Goal: Task Accomplishment & Management: Use online tool/utility

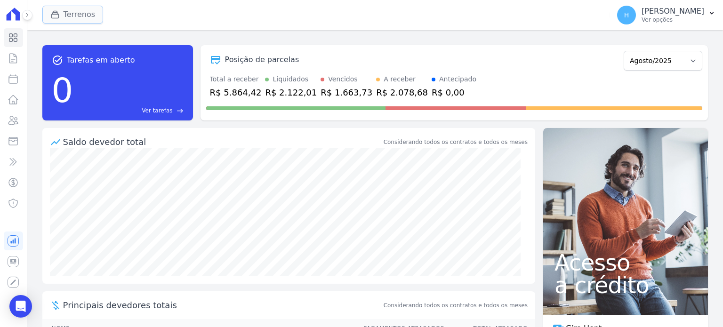
click at [61, 19] on button "Terrenos" at bounding box center [72, 15] width 61 height 18
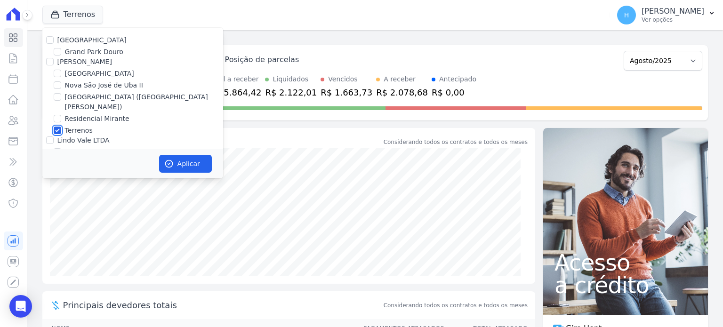
click at [56, 127] on input "Terrenos" at bounding box center [58, 131] width 8 height 8
checkbox input "false"
click at [120, 76] on label "[GEOGRAPHIC_DATA]" at bounding box center [99, 74] width 69 height 10
click at [61, 76] on input "[GEOGRAPHIC_DATA]" at bounding box center [58, 74] width 8 height 8
checkbox input "true"
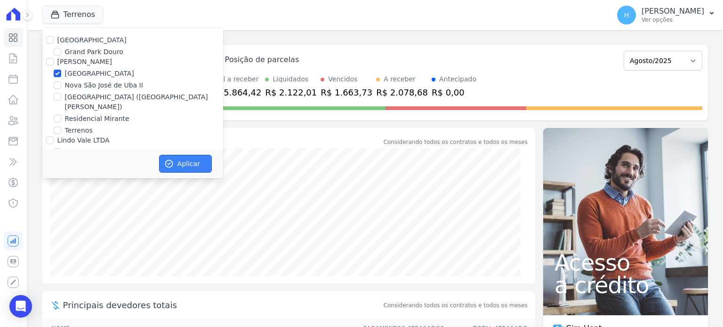
click at [197, 162] on button "Aplicar" at bounding box center [185, 164] width 53 height 18
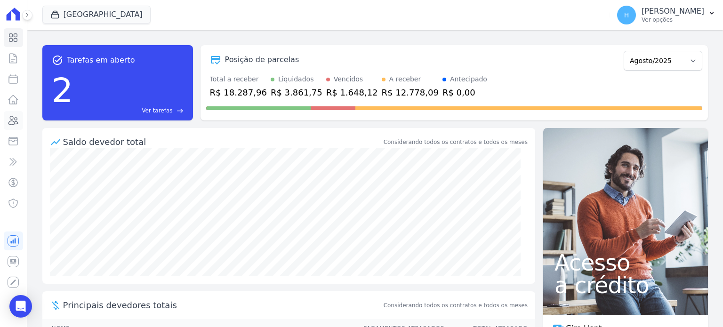
click at [16, 126] on icon at bounding box center [13, 120] width 11 height 11
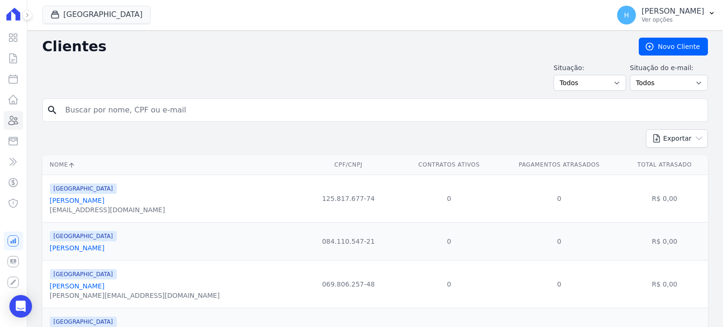
click at [150, 114] on input "search" at bounding box center [382, 110] width 644 height 19
type input "[PERSON_NAME]"
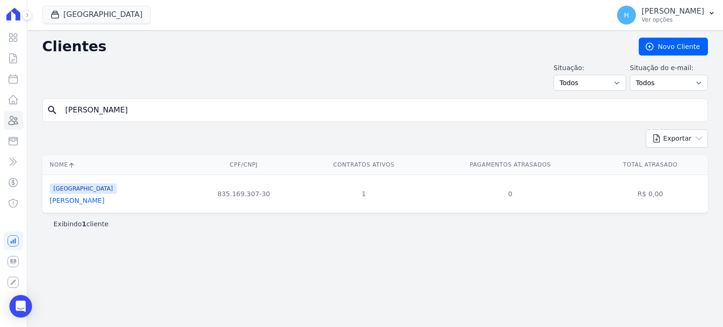
click at [99, 199] on link "[PERSON_NAME]" at bounding box center [77, 201] width 55 height 8
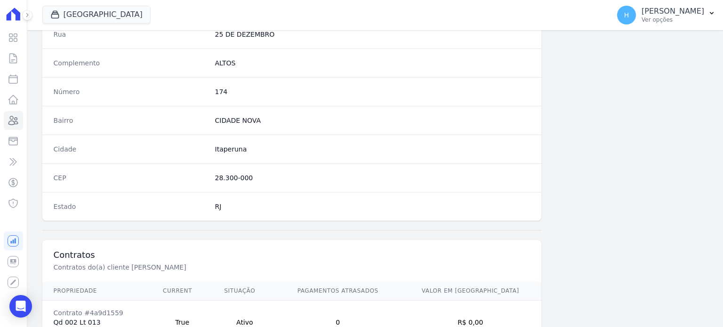
scroll to position [550, 0]
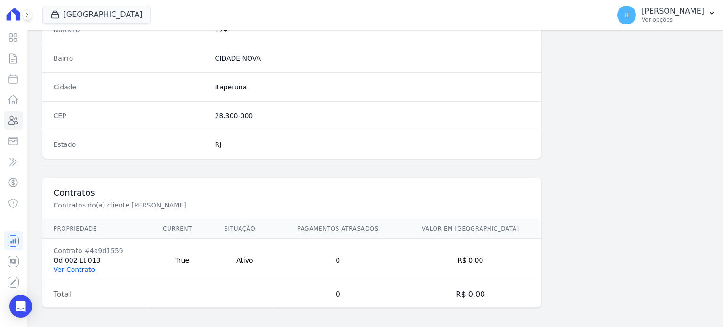
drag, startPoint x: 67, startPoint y: 269, endPoint x: 78, endPoint y: 269, distance: 10.8
click at [67, 269] on link "Ver Contrato" at bounding box center [74, 270] width 41 height 8
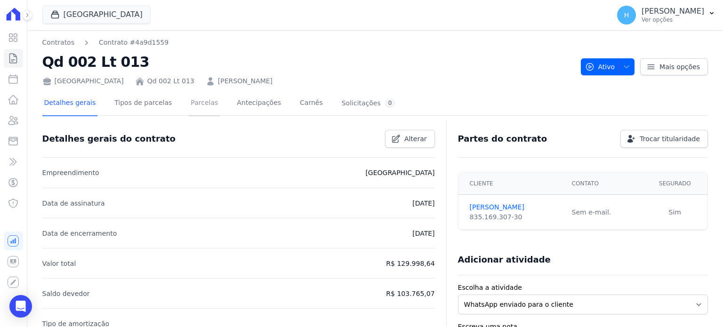
click at [195, 103] on link "Parcelas" at bounding box center [204, 103] width 31 height 25
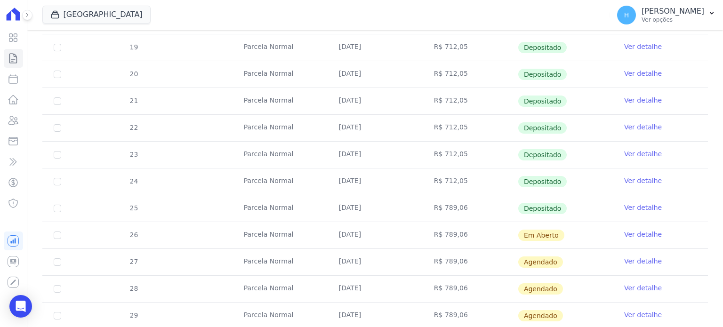
scroll to position [282, 0]
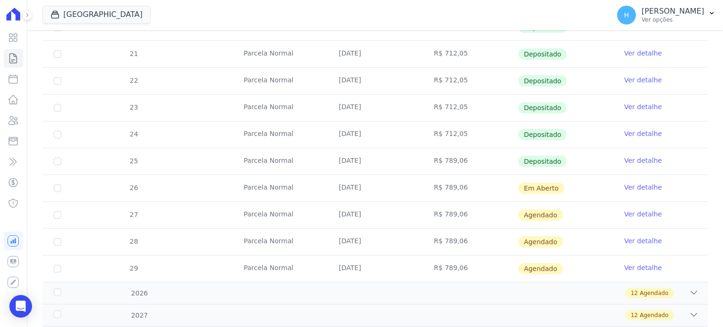
click at [642, 186] on link "Ver detalhe" at bounding box center [643, 187] width 38 height 9
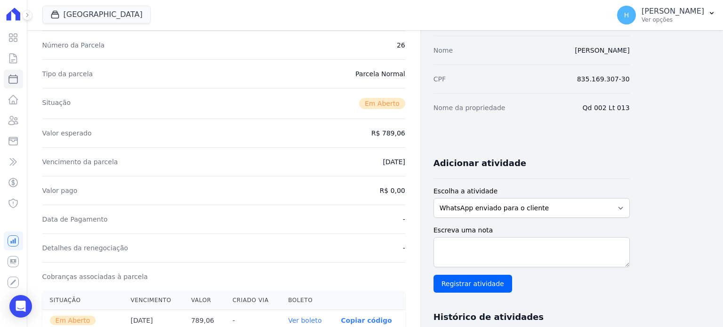
scroll to position [235, 0]
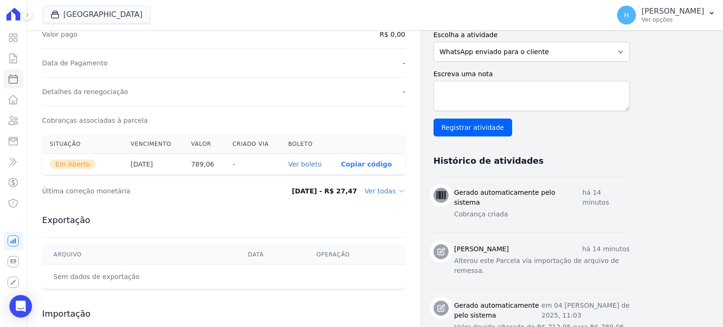
click at [311, 167] on th "Ver boleto" at bounding box center [306, 164] width 53 height 21
click at [306, 162] on link "Ver boleto" at bounding box center [304, 164] width 33 height 8
click at [305, 88] on div "Detalhes da renegociação -" at bounding box center [223, 91] width 363 height 29
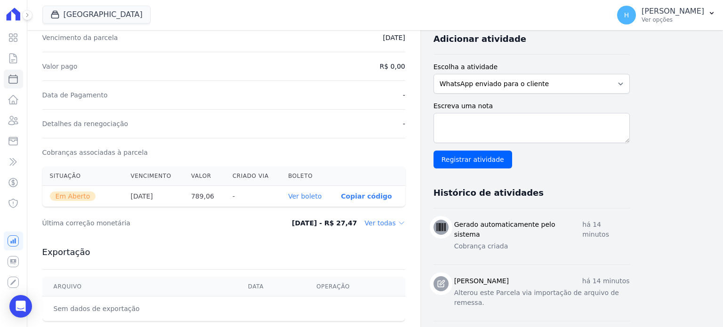
scroll to position [188, 0]
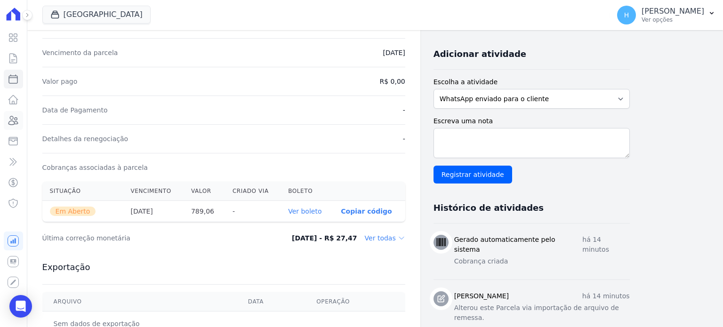
click at [15, 118] on icon at bounding box center [13, 120] width 9 height 8
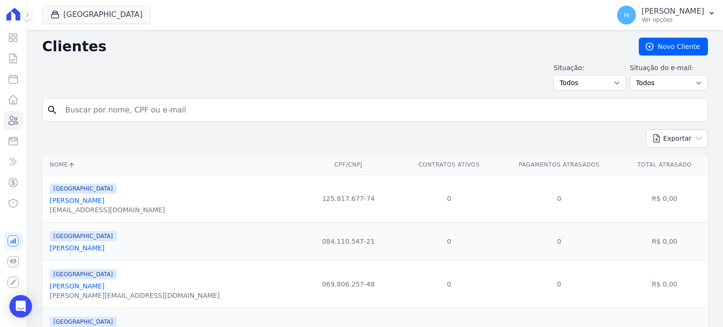
click at [157, 111] on input "search" at bounding box center [382, 110] width 644 height 19
type input "[PERSON_NAME]"
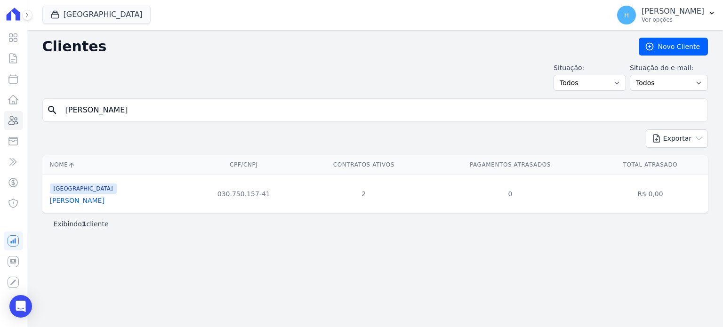
click at [90, 200] on link "[PERSON_NAME]" at bounding box center [77, 201] width 55 height 8
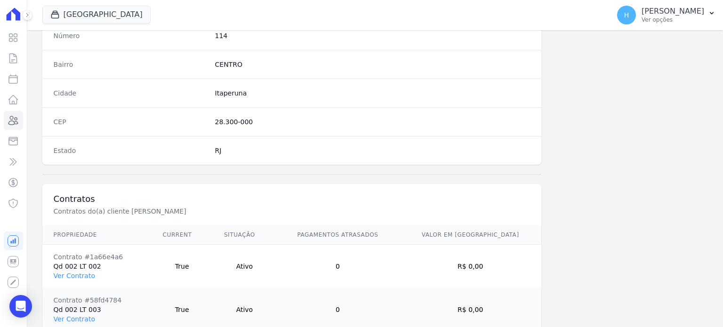
scroll to position [593, 0]
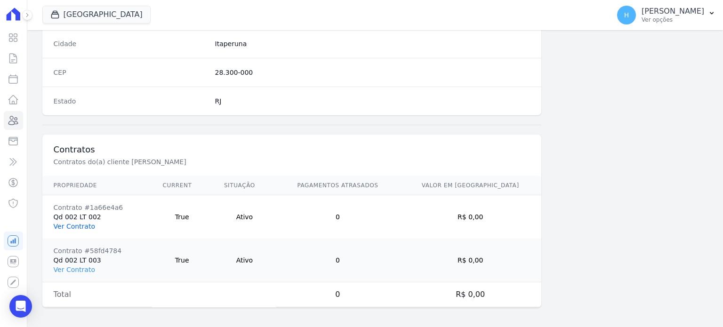
click at [81, 223] on link "Ver Contrato" at bounding box center [74, 227] width 41 height 8
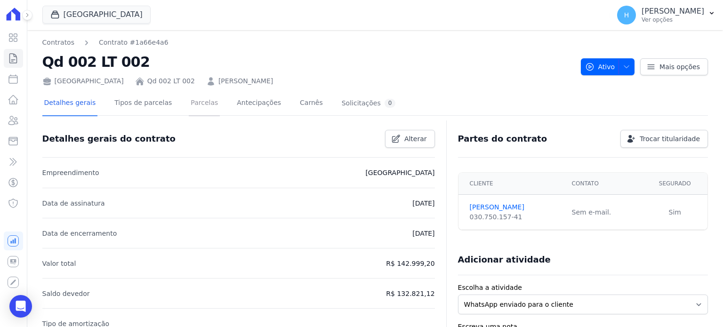
click at [190, 106] on link "Parcelas" at bounding box center [204, 103] width 31 height 25
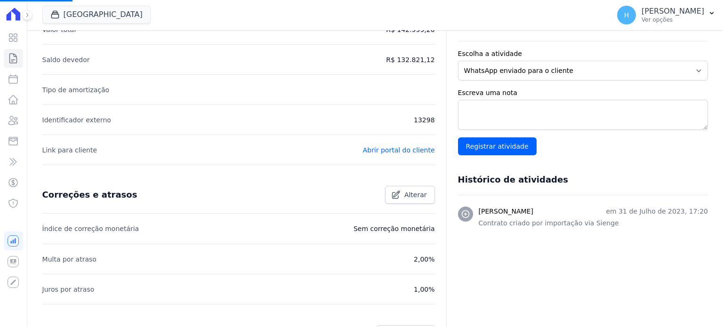
scroll to position [235, 0]
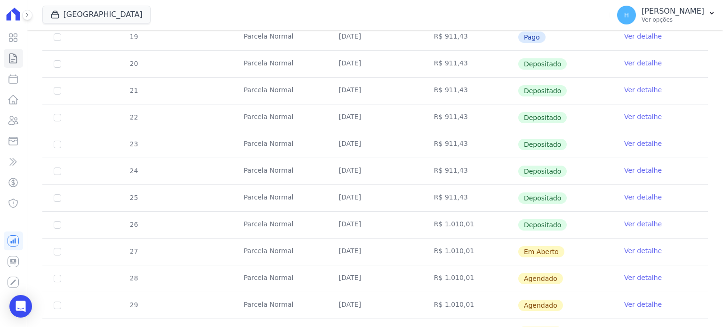
scroll to position [235, 0]
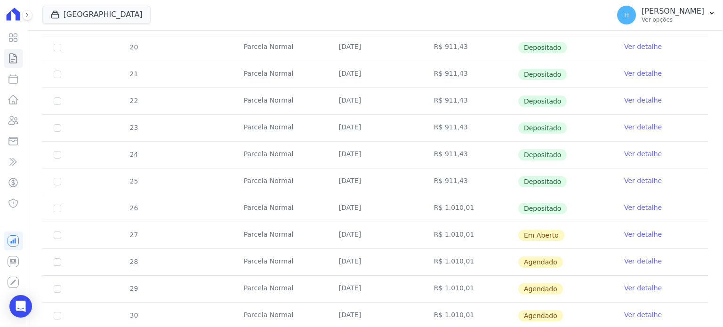
click at [647, 233] on link "Ver detalhe" at bounding box center [643, 234] width 38 height 9
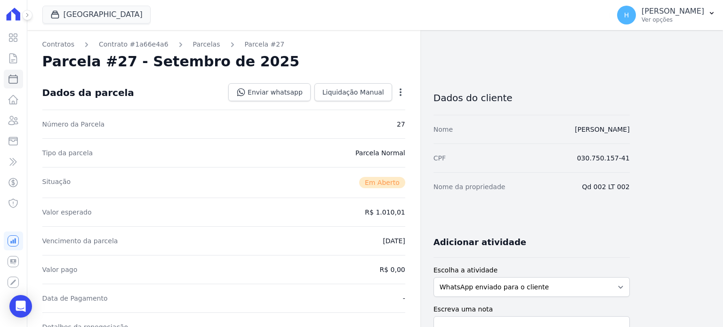
scroll to position [329, 0]
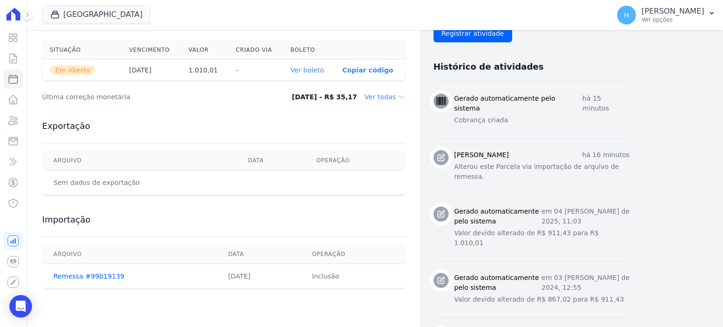
click at [306, 72] on link "Ver boleto" at bounding box center [306, 70] width 33 height 8
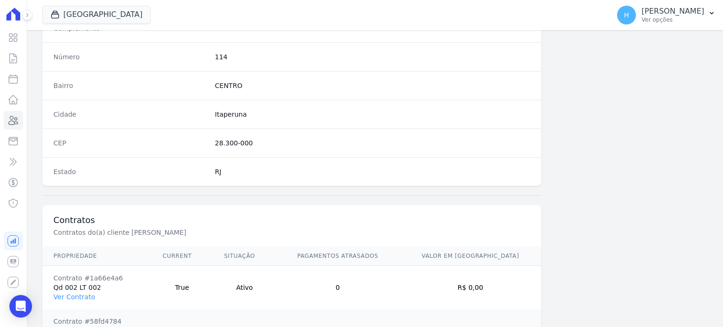
scroll to position [593, 0]
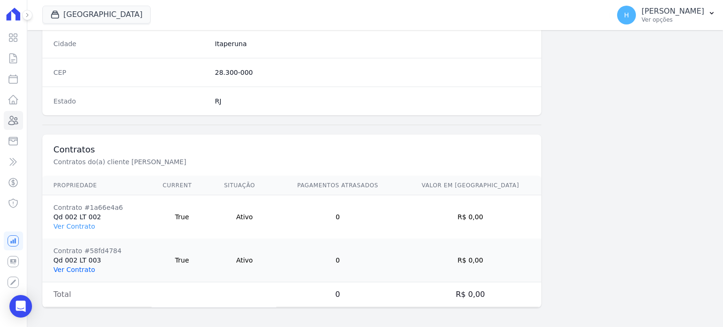
click at [86, 267] on link "Ver Contrato" at bounding box center [74, 270] width 41 height 8
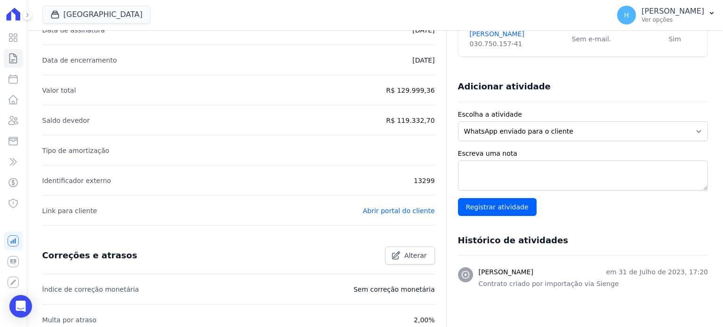
scroll to position [47, 0]
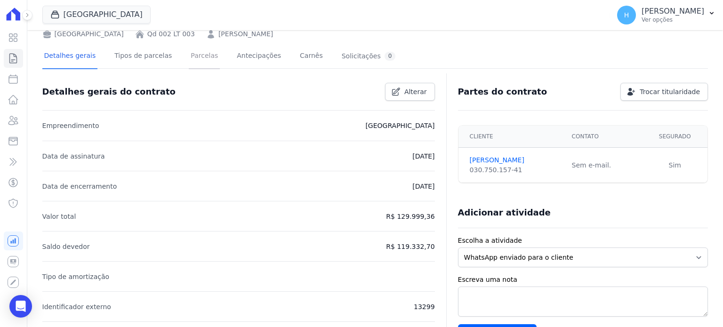
click at [191, 56] on link "Parcelas" at bounding box center [204, 56] width 31 height 25
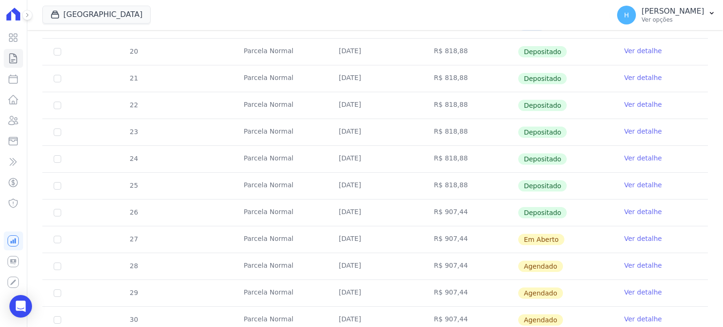
scroll to position [282, 0]
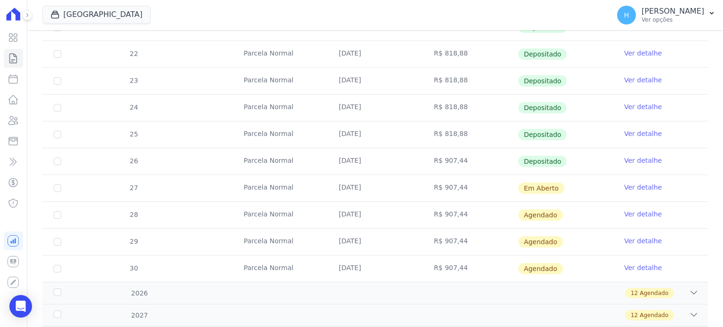
click at [632, 184] on link "Ver detalhe" at bounding box center [643, 187] width 38 height 9
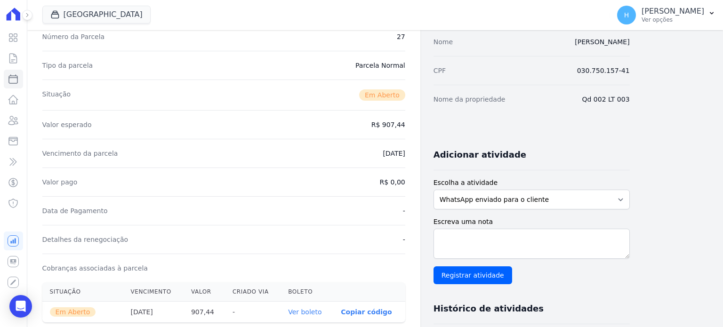
scroll to position [282, 0]
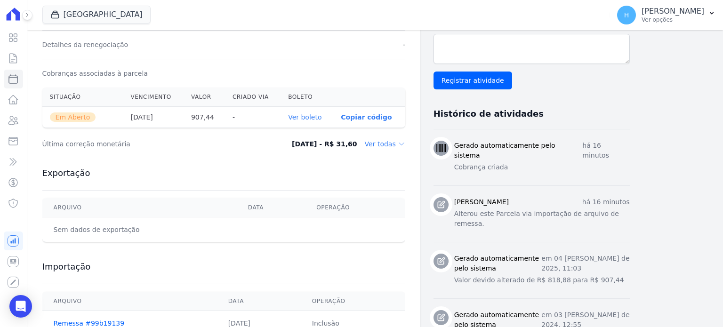
click at [307, 118] on link "Ver boleto" at bounding box center [304, 117] width 33 height 8
click at [10, 118] on icon at bounding box center [13, 120] width 9 height 8
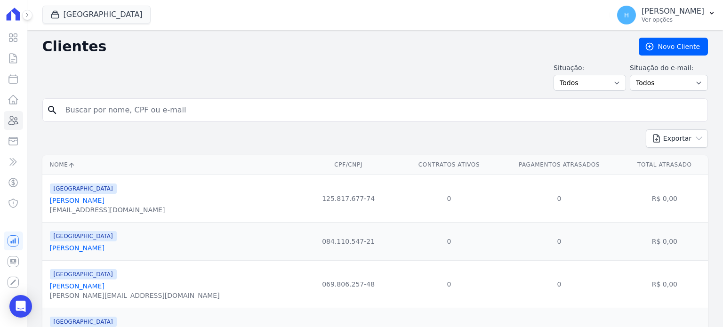
click at [100, 105] on input "search" at bounding box center [382, 110] width 644 height 19
type input "[PERSON_NAME]"
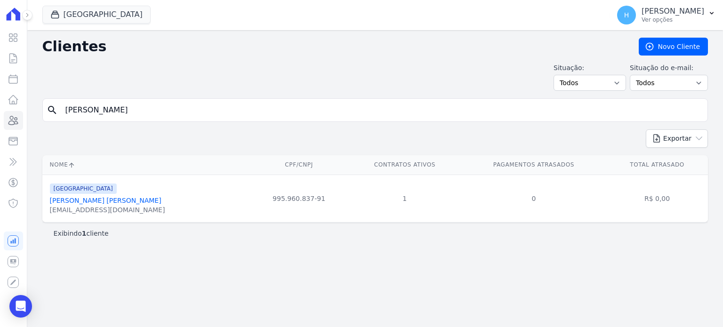
click at [100, 199] on link "[PERSON_NAME] [PERSON_NAME]" at bounding box center [105, 201] width 111 height 8
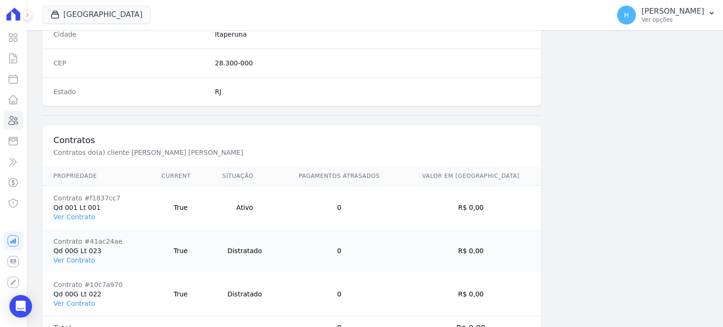
scroll to position [637, 0]
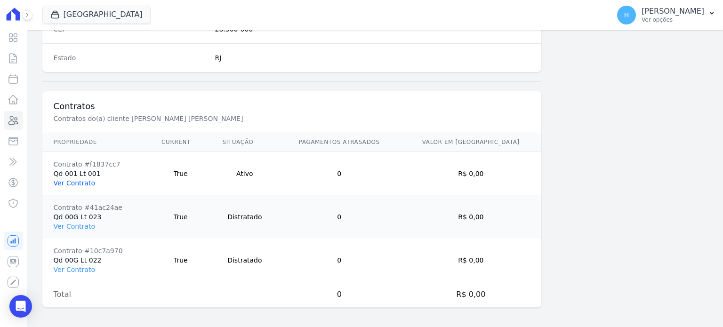
click at [79, 180] on link "Ver Contrato" at bounding box center [74, 183] width 41 height 8
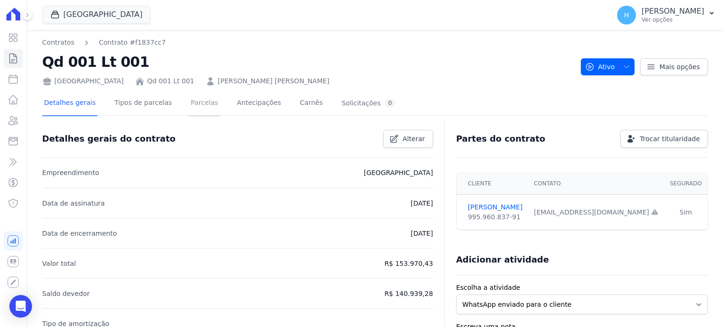
click at [198, 103] on link "Parcelas" at bounding box center [204, 103] width 31 height 25
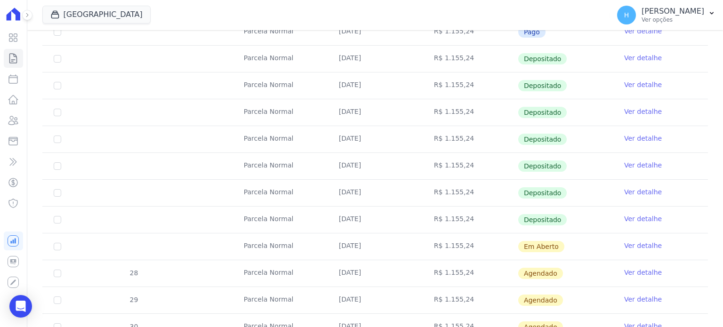
scroll to position [235, 0]
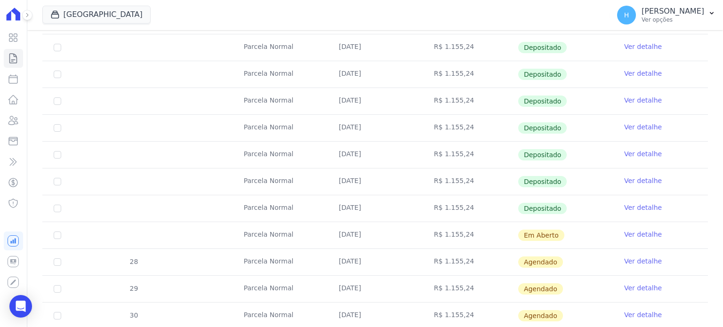
click at [637, 235] on link "Ver detalhe" at bounding box center [643, 234] width 38 height 9
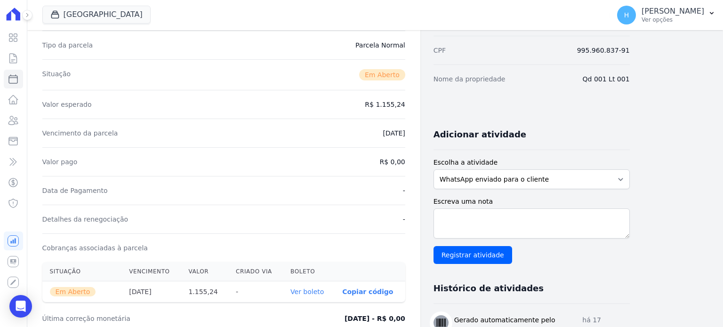
scroll to position [188, 0]
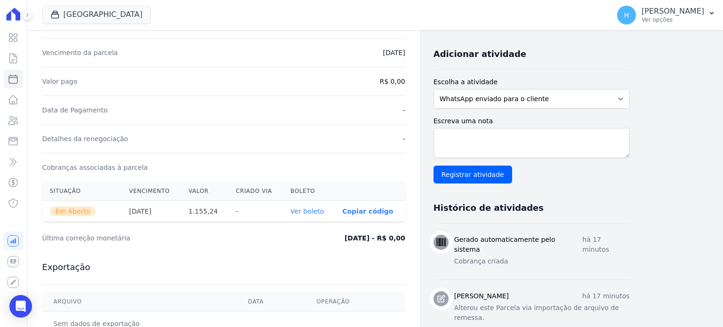
click at [318, 210] on link "Ver boleto" at bounding box center [306, 211] width 33 height 8
click at [13, 119] on icon at bounding box center [13, 120] width 11 height 11
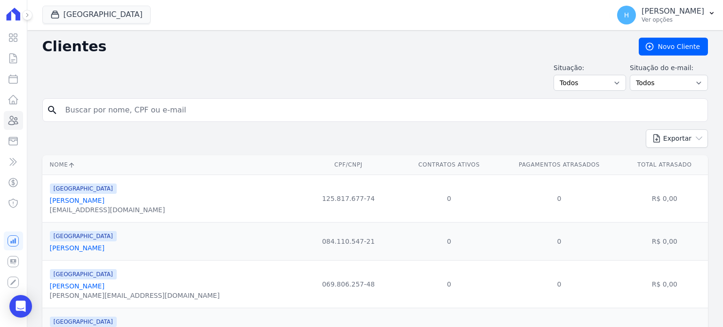
click at [96, 105] on input "search" at bounding box center [382, 110] width 644 height 19
type input "[PERSON_NAME]"
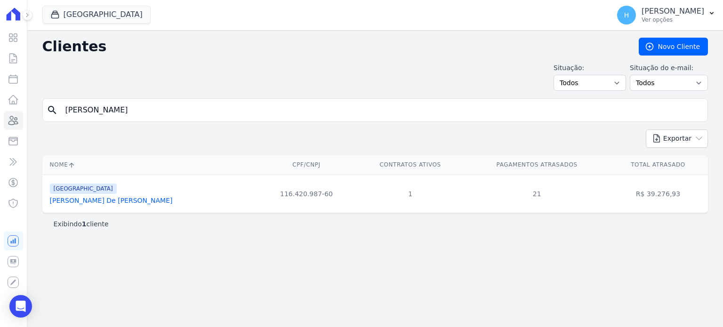
click at [96, 200] on link "[PERSON_NAME] De [PERSON_NAME]" at bounding box center [111, 201] width 123 height 8
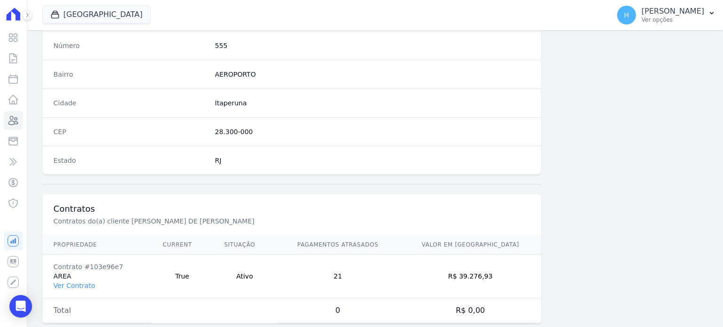
scroll to position [550, 0]
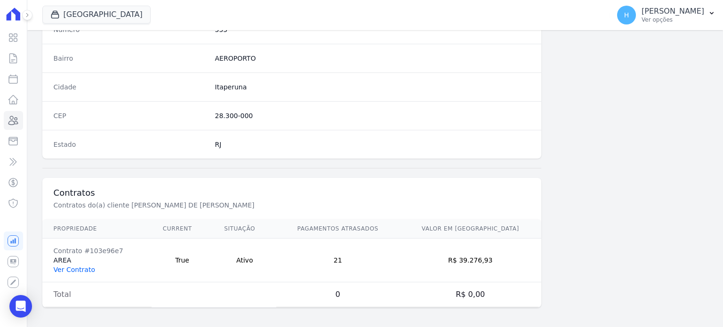
click at [74, 267] on link "Ver Contrato" at bounding box center [74, 270] width 41 height 8
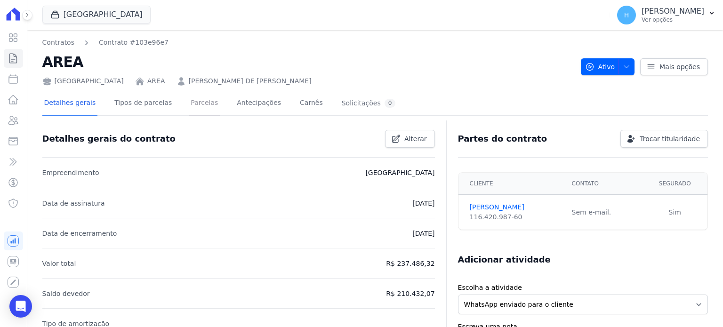
click at [194, 97] on link "Parcelas" at bounding box center [204, 103] width 31 height 25
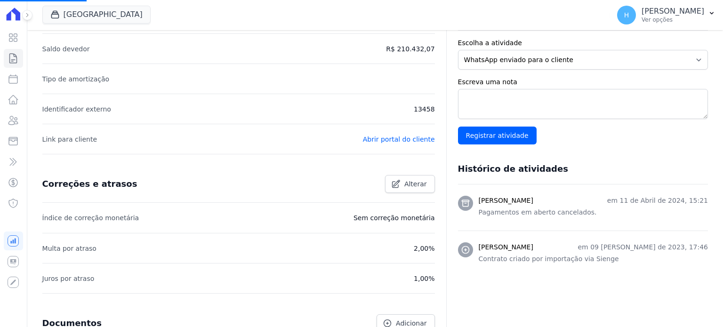
scroll to position [326, 0]
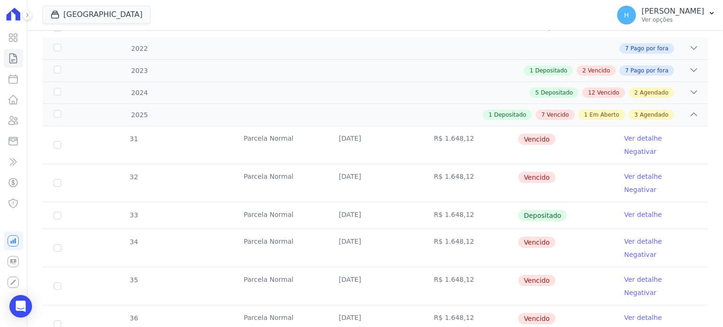
scroll to position [235, 0]
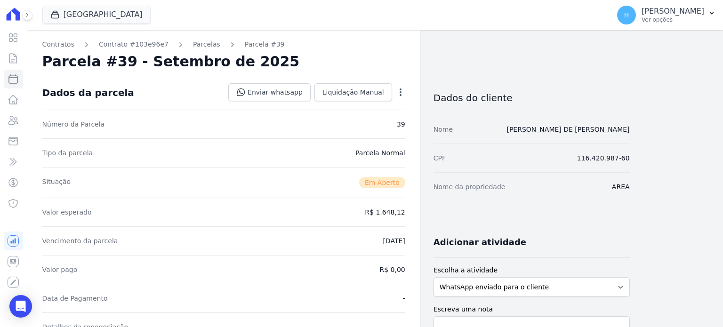
scroll to position [188, 0]
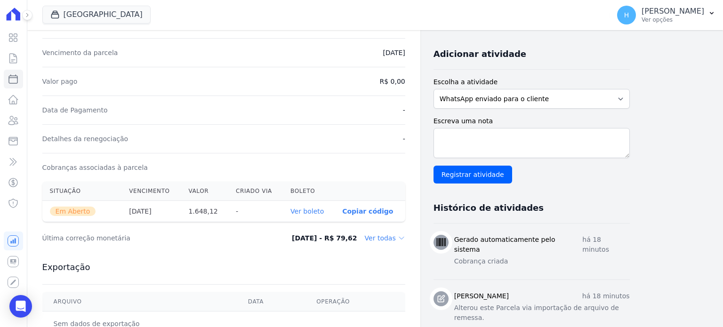
click at [315, 211] on link "Ver boleto" at bounding box center [306, 211] width 33 height 8
click at [11, 121] on icon at bounding box center [13, 120] width 9 height 8
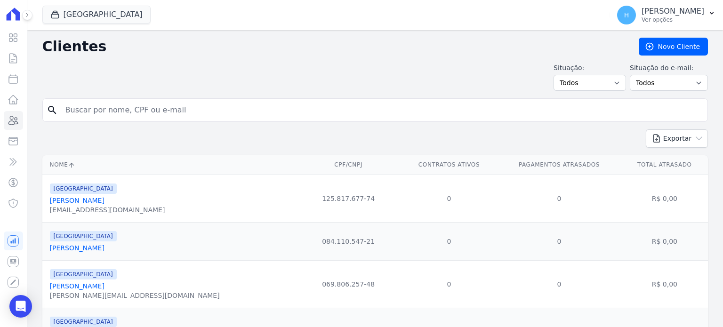
click at [177, 115] on input "search" at bounding box center [382, 110] width 644 height 19
type input "[PERSON_NAME]"
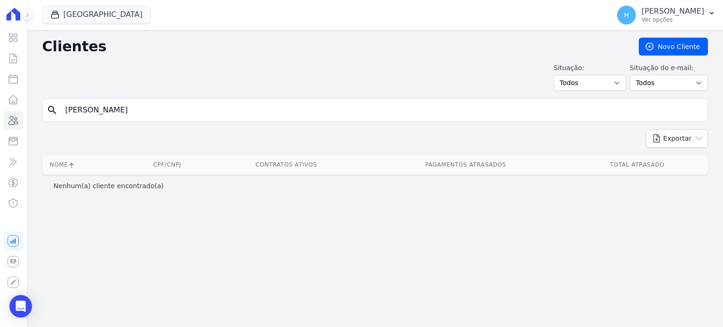
click at [89, 109] on input "[PERSON_NAME]" at bounding box center [382, 110] width 644 height 19
click at [91, 109] on input "[PERSON_NAME]" at bounding box center [382, 110] width 644 height 19
type input "[PERSON_NAME]"
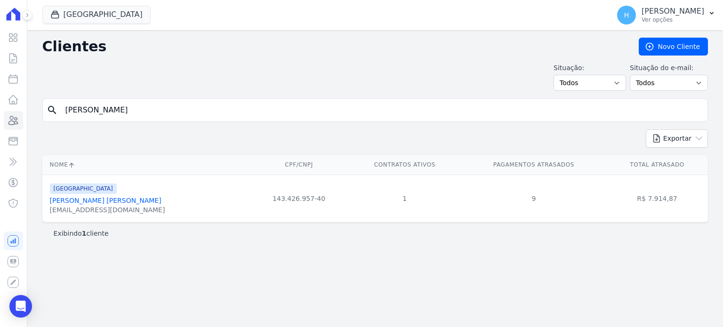
click at [98, 200] on link "[PERSON_NAME] [PERSON_NAME]" at bounding box center [105, 201] width 111 height 8
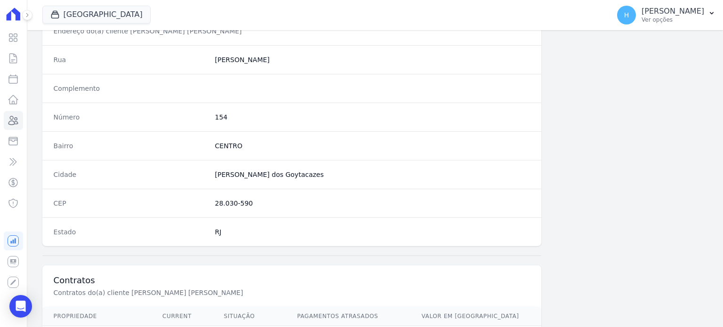
scroll to position [550, 0]
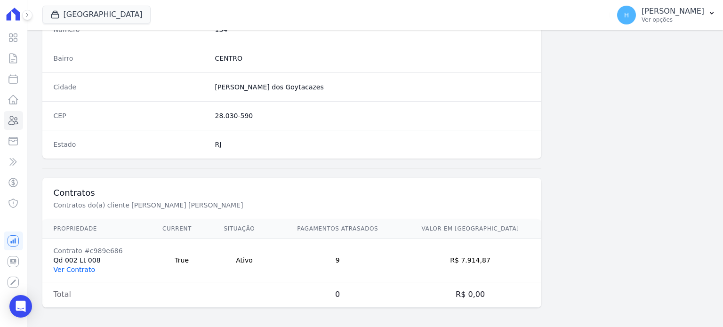
click at [85, 266] on link "Ver Contrato" at bounding box center [74, 270] width 41 height 8
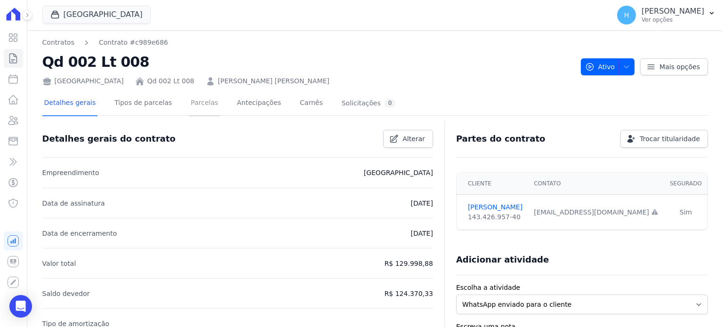
click at [196, 108] on link "Parcelas" at bounding box center [204, 103] width 31 height 25
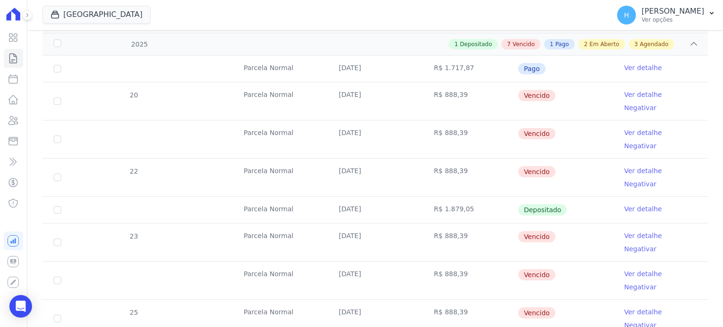
scroll to position [282, 0]
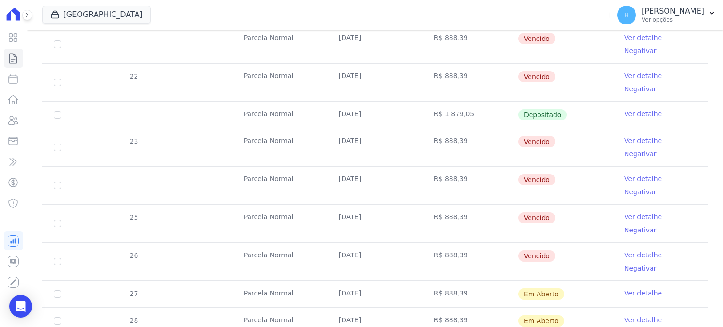
click at [641, 315] on link "Ver detalhe" at bounding box center [643, 319] width 38 height 9
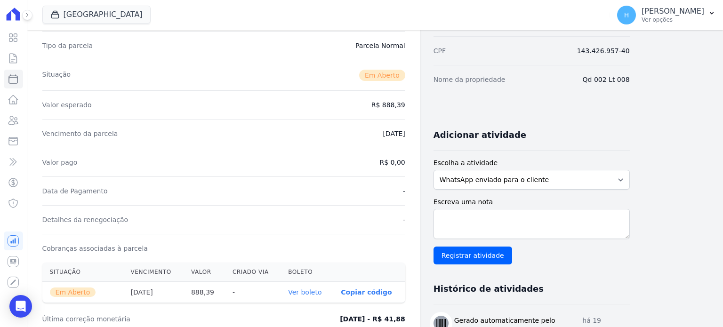
scroll to position [235, 0]
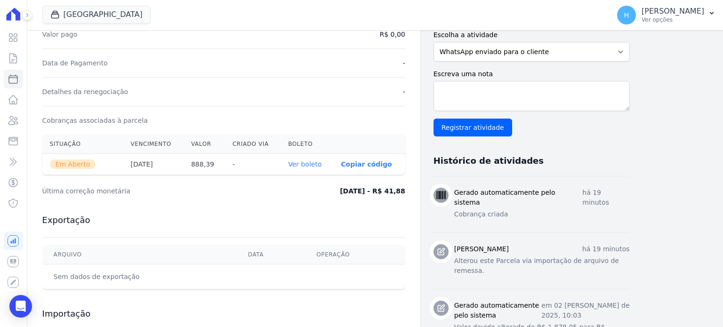
click at [317, 163] on link "Ver boleto" at bounding box center [304, 164] width 33 height 8
click at [13, 124] on icon at bounding box center [13, 120] width 9 height 8
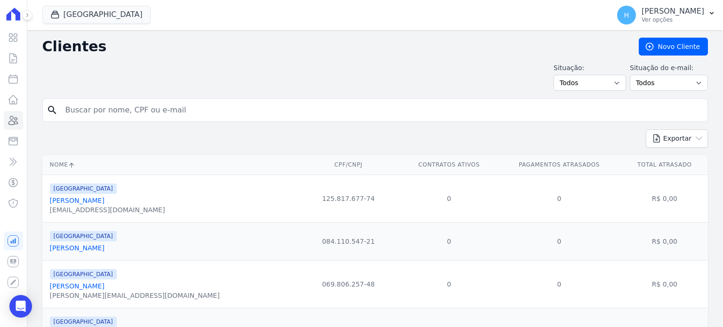
click at [135, 103] on input "search" at bounding box center [382, 110] width 644 height 19
type input "[PERSON_NAME]"
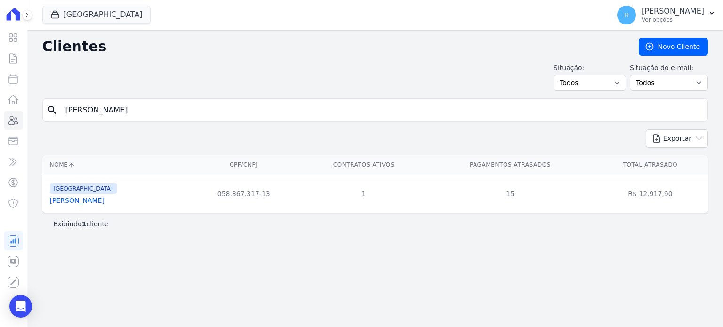
click at [89, 203] on link "[PERSON_NAME]" at bounding box center [77, 201] width 55 height 8
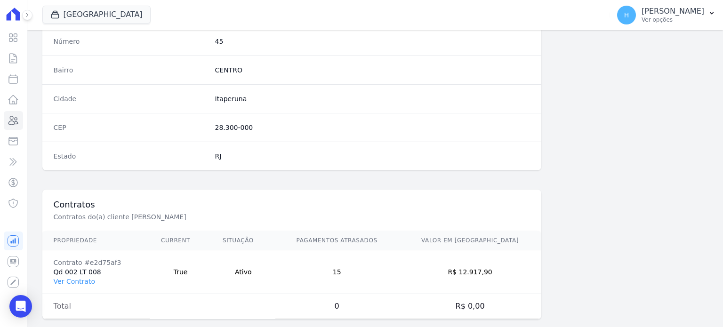
scroll to position [550, 0]
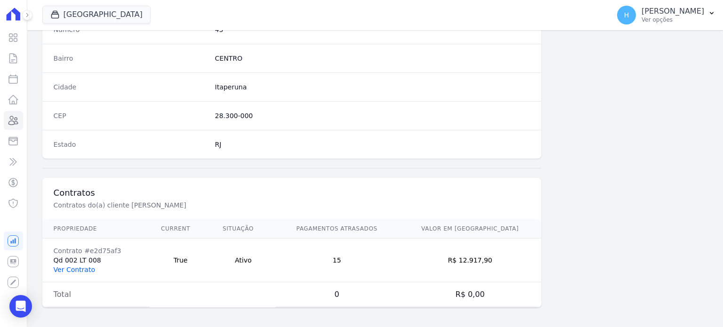
click at [71, 267] on link "Ver Contrato" at bounding box center [74, 270] width 41 height 8
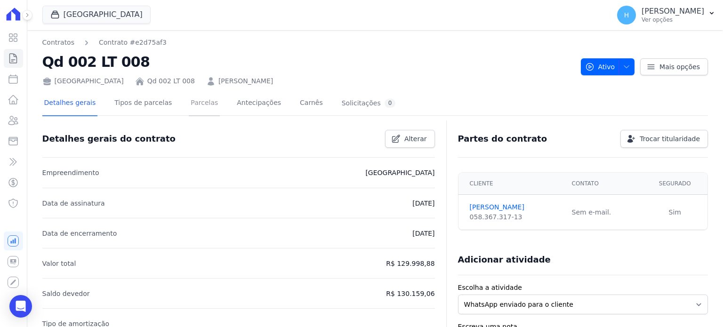
click at [199, 106] on link "Parcelas" at bounding box center [204, 103] width 31 height 25
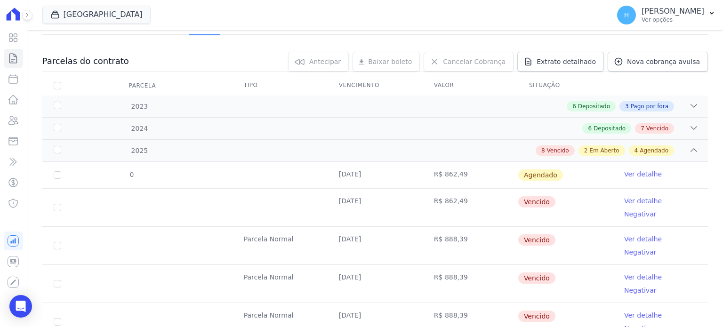
scroll to position [235, 0]
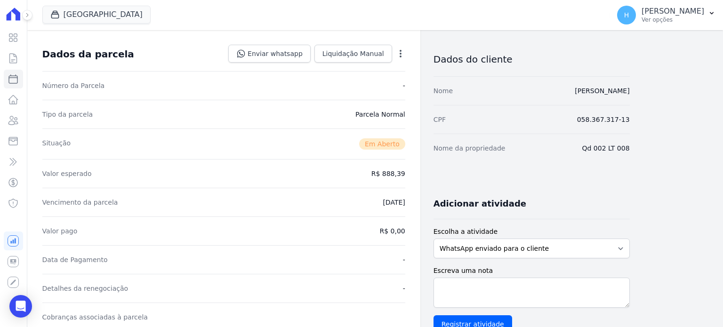
scroll to position [94, 0]
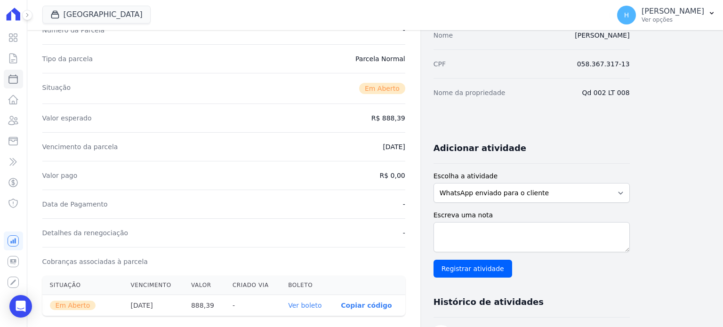
click at [312, 302] on link "Ver boleto" at bounding box center [304, 306] width 33 height 8
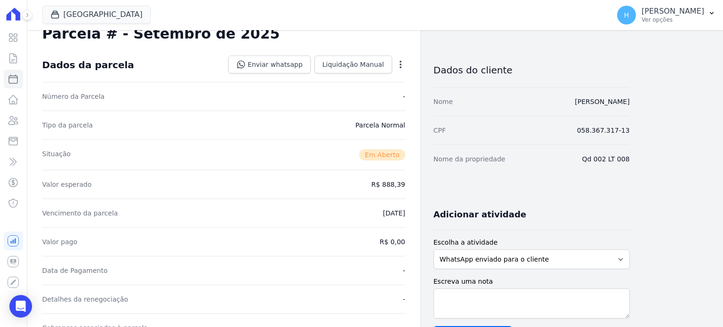
scroll to position [0, 0]
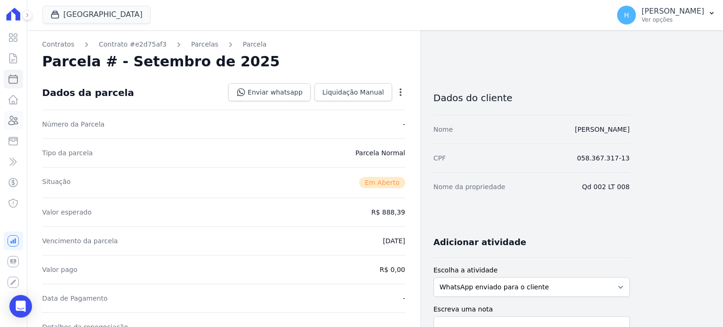
click at [9, 124] on icon at bounding box center [13, 120] width 9 height 8
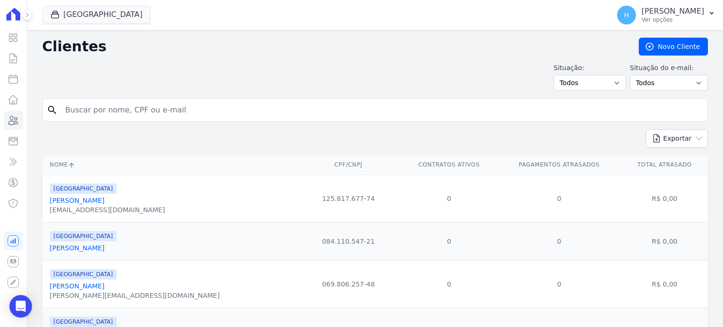
click at [110, 111] on input "search" at bounding box center [382, 110] width 644 height 19
type input "n"
type input "[PERSON_NAME]"
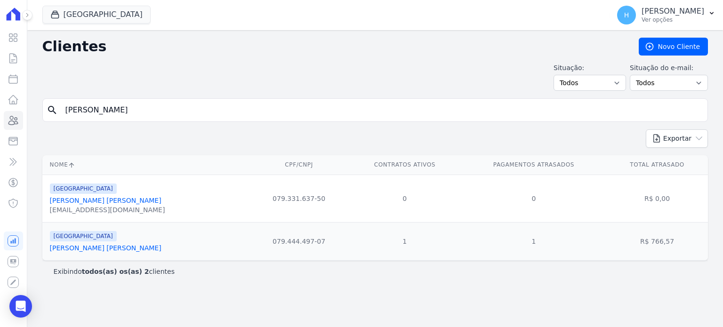
click at [115, 247] on link "[PERSON_NAME] [PERSON_NAME]" at bounding box center [105, 248] width 111 height 8
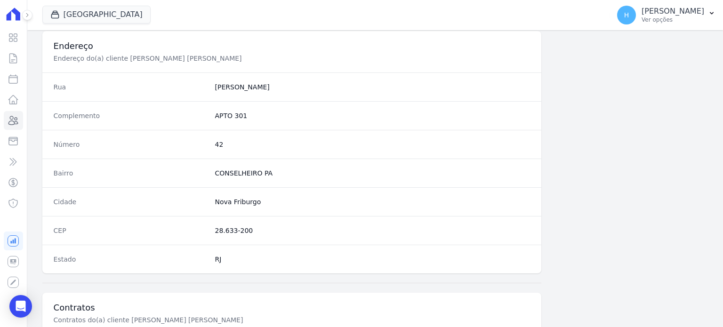
scroll to position [550, 0]
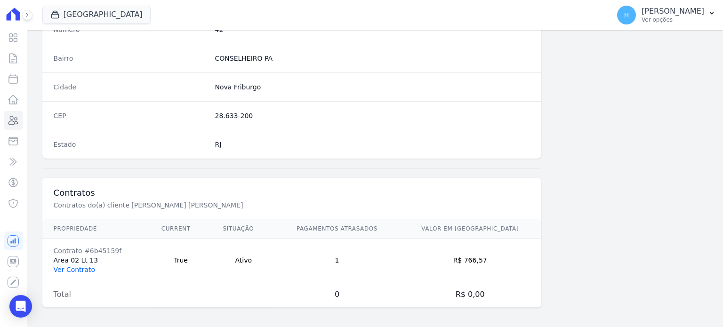
click at [85, 266] on link "Ver Contrato" at bounding box center [74, 270] width 41 height 8
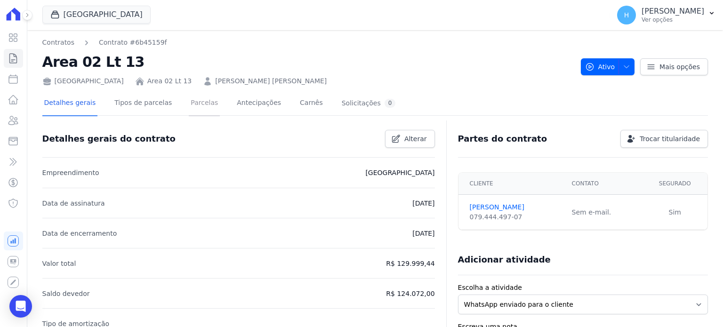
click at [189, 103] on link "Parcelas" at bounding box center [204, 103] width 31 height 25
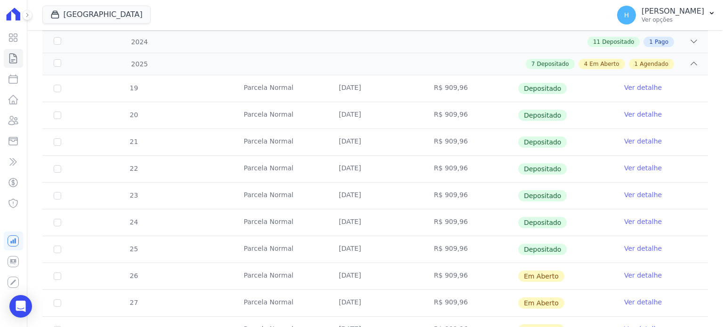
scroll to position [235, 0]
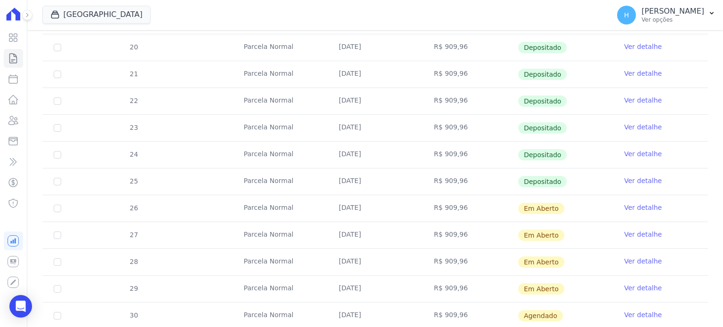
click at [643, 233] on link "Ver detalhe" at bounding box center [643, 234] width 38 height 9
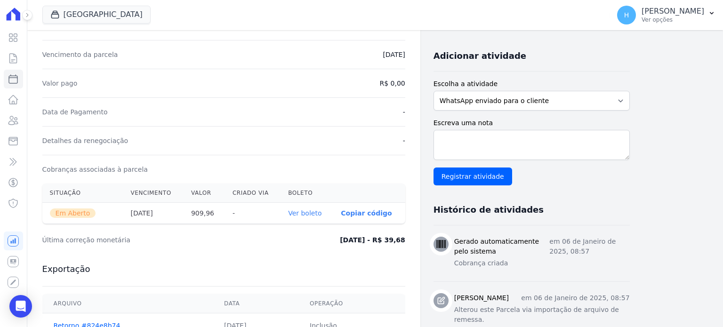
scroll to position [188, 0]
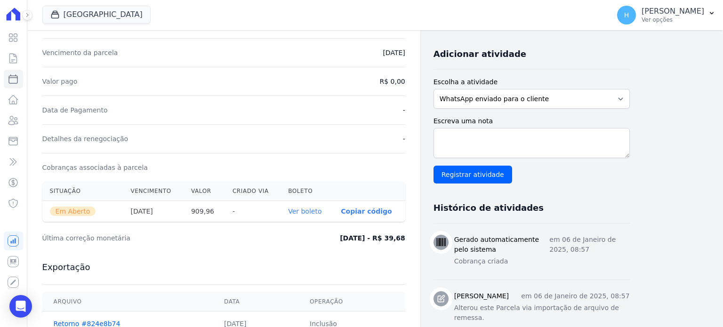
click at [321, 211] on link "Ver boleto" at bounding box center [304, 211] width 33 height 8
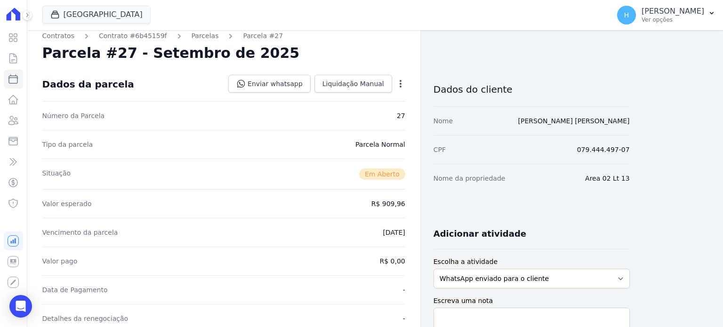
scroll to position [0, 0]
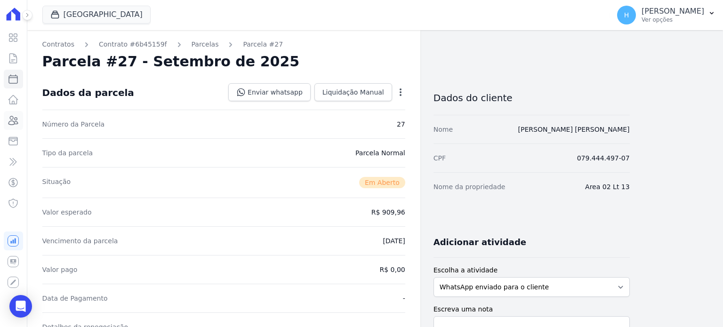
click at [9, 119] on icon at bounding box center [13, 120] width 11 height 11
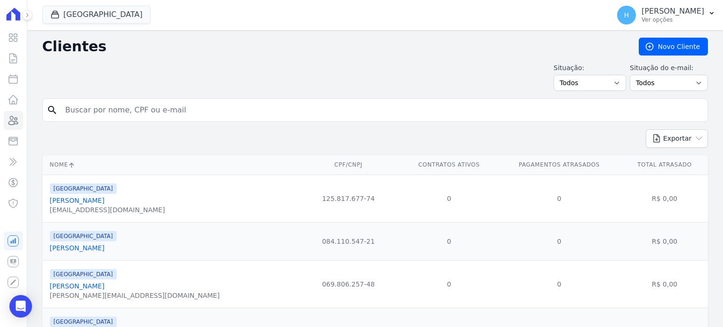
click at [175, 105] on input "search" at bounding box center [382, 110] width 644 height 19
type input "[PERSON_NAME]"
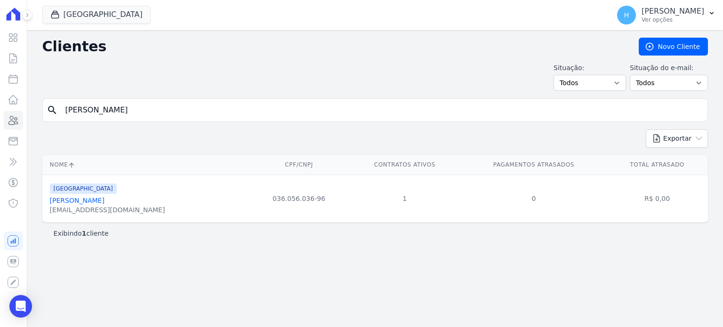
click at [103, 199] on link "[PERSON_NAME]" at bounding box center [77, 201] width 55 height 8
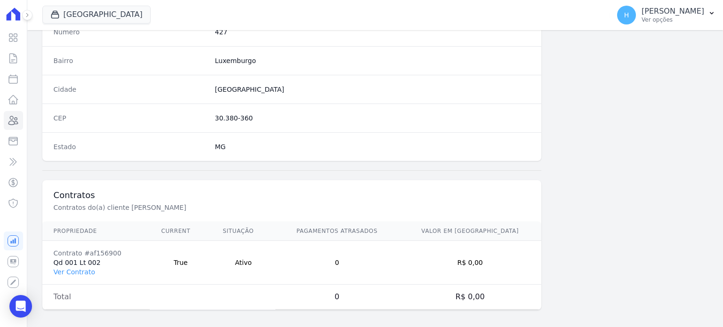
scroll to position [550, 0]
click at [81, 270] on link "Ver Contrato" at bounding box center [74, 270] width 41 height 8
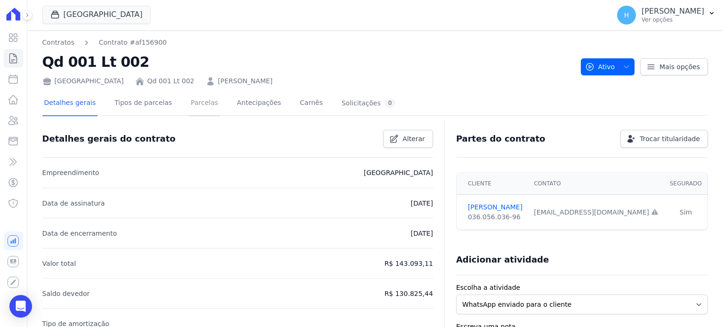
click at [198, 109] on link "Parcelas" at bounding box center [204, 103] width 31 height 25
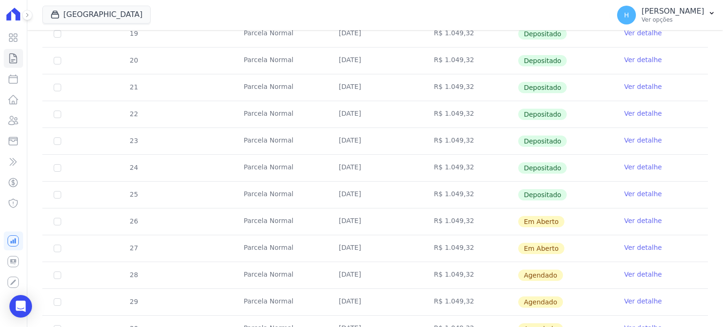
scroll to position [235, 0]
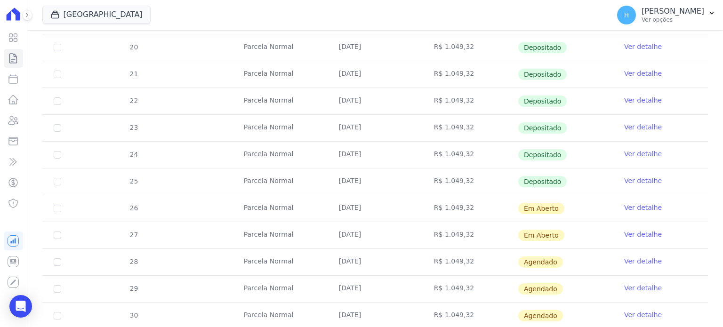
click at [638, 232] on link "Ver detalhe" at bounding box center [643, 234] width 38 height 9
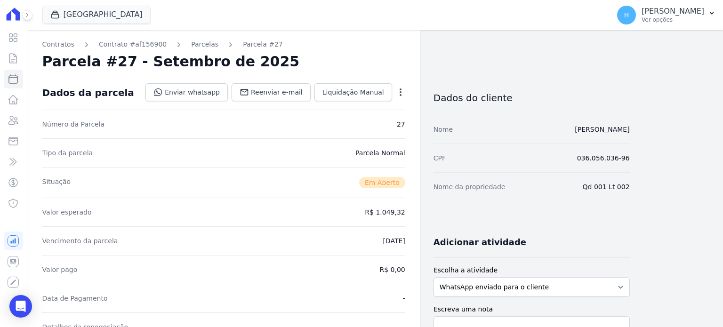
scroll to position [235, 0]
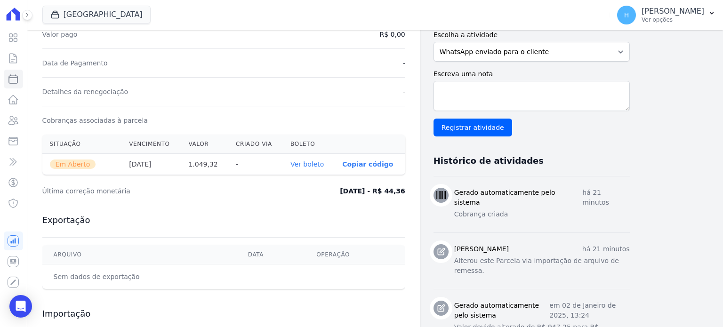
click at [305, 160] on link "Ver boleto" at bounding box center [306, 164] width 33 height 8
click at [13, 119] on icon at bounding box center [13, 120] width 9 height 8
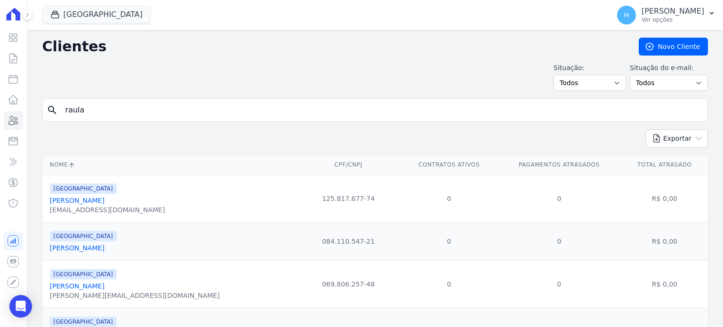
type input "raula"
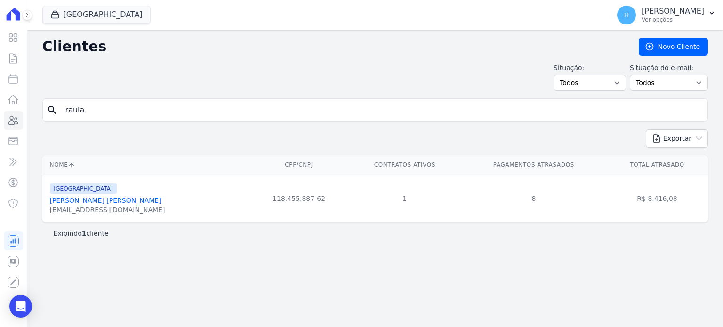
click at [89, 204] on link "[PERSON_NAME] [PERSON_NAME]" at bounding box center [105, 201] width 111 height 8
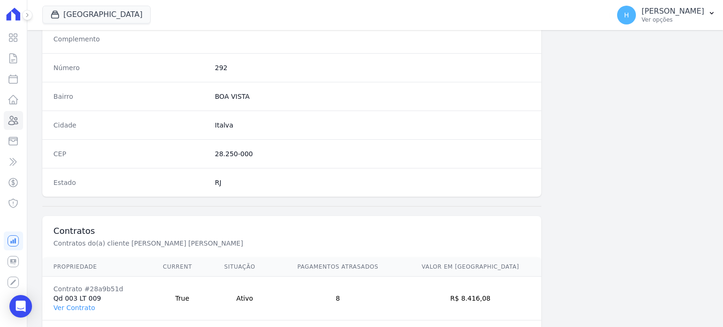
scroll to position [550, 0]
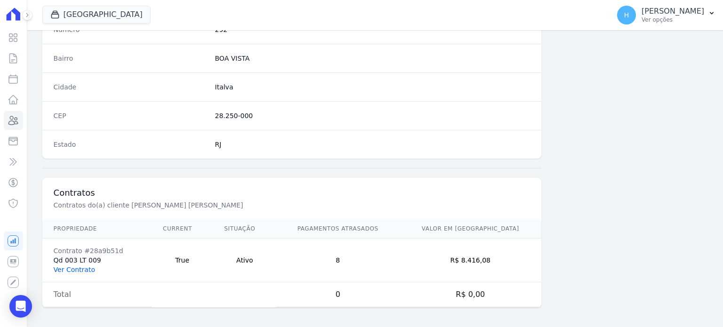
click at [68, 268] on link "Ver Contrato" at bounding box center [74, 270] width 41 height 8
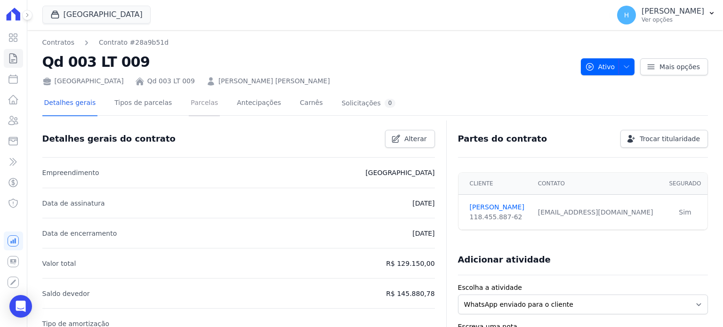
click at [192, 107] on link "Parcelas" at bounding box center [204, 103] width 31 height 25
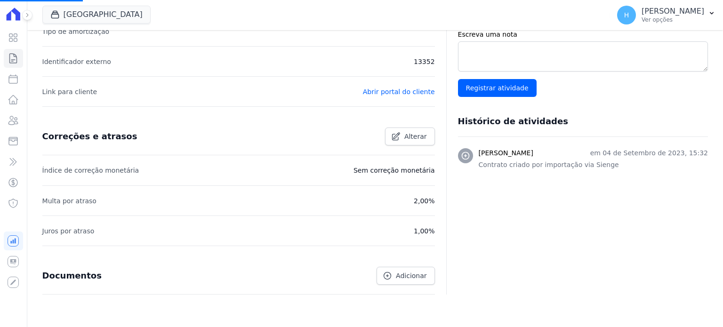
scroll to position [326, 0]
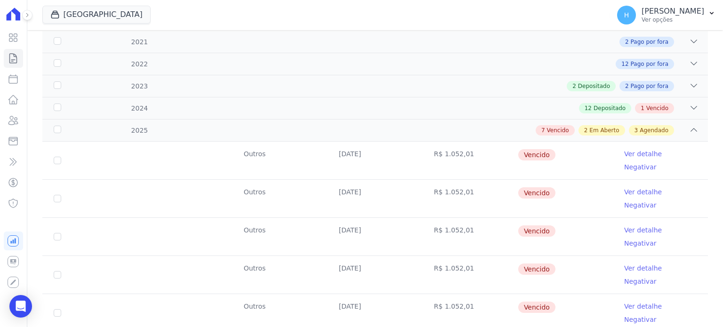
scroll to position [282, 0]
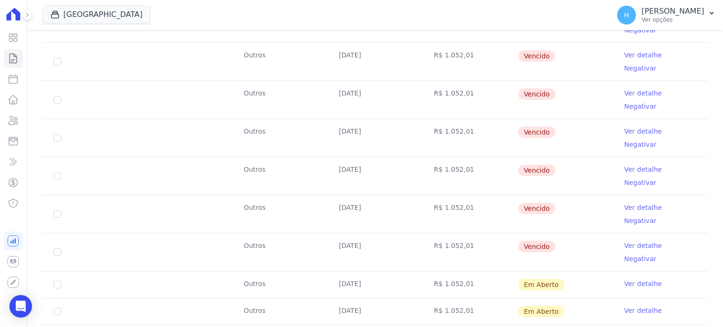
click at [643, 306] on link "Ver detalhe" at bounding box center [643, 310] width 38 height 9
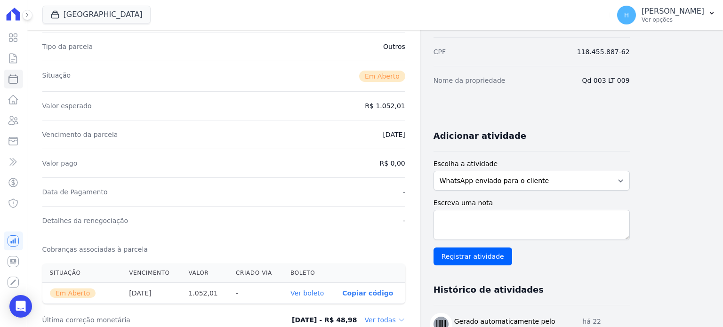
scroll to position [188, 0]
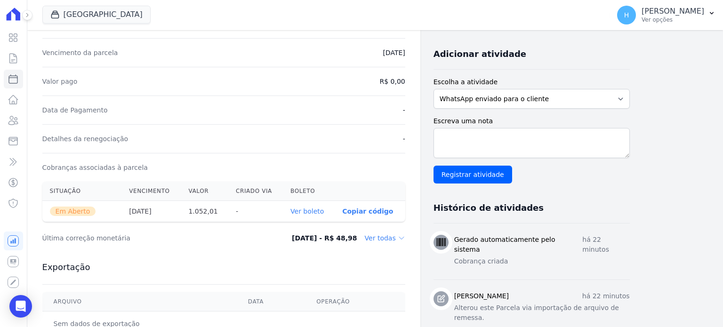
click at [315, 209] on link "Ver boleto" at bounding box center [306, 211] width 33 height 8
click at [13, 126] on icon at bounding box center [13, 120] width 11 height 11
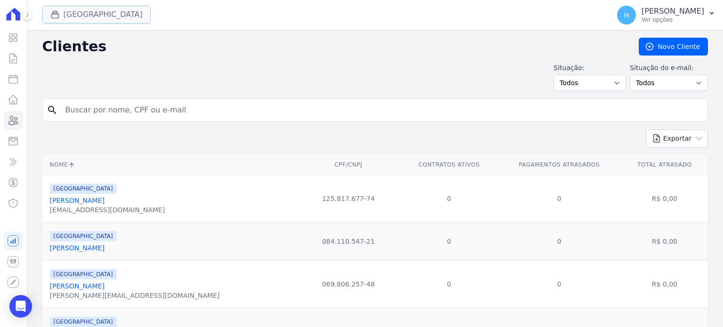
click at [79, 16] on button "[GEOGRAPHIC_DATA]" at bounding box center [96, 15] width 108 height 18
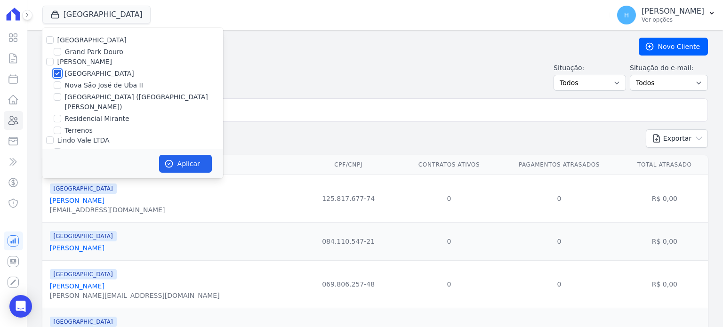
click at [57, 74] on input "[GEOGRAPHIC_DATA]" at bounding box center [58, 74] width 8 height 8
checkbox input "false"
click at [63, 88] on div "Nova São José de Uba II" at bounding box center [132, 85] width 181 height 10
click at [59, 83] on input "Nova São José de Uba II" at bounding box center [58, 85] width 8 height 8
checkbox input "true"
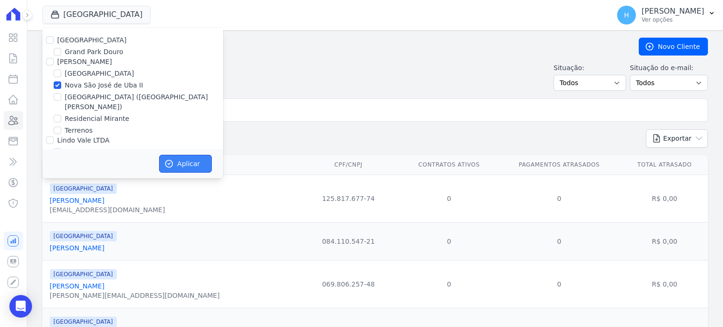
click at [171, 165] on icon "button" at bounding box center [168, 163] width 9 height 9
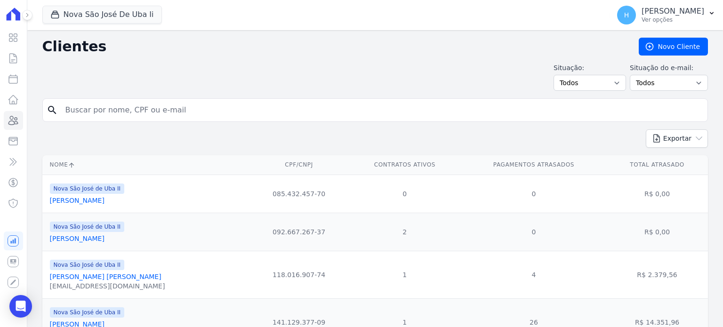
click at [126, 115] on input "search" at bounding box center [382, 110] width 644 height 19
type input "saulo"
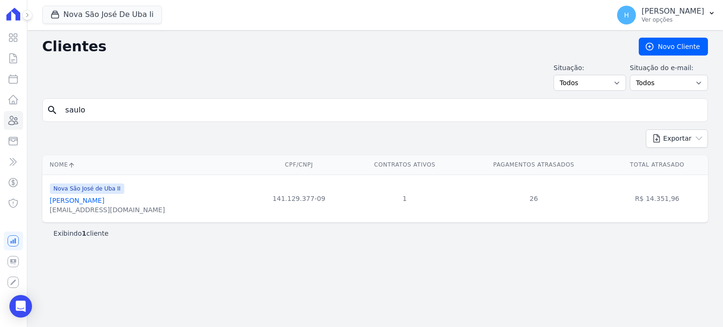
click at [103, 201] on link "[PERSON_NAME]" at bounding box center [77, 201] width 55 height 8
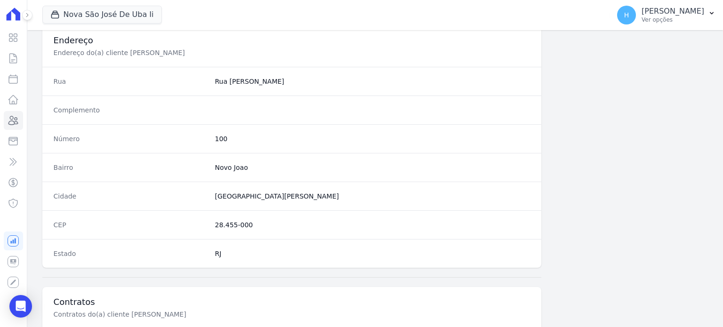
scroll to position [550, 0]
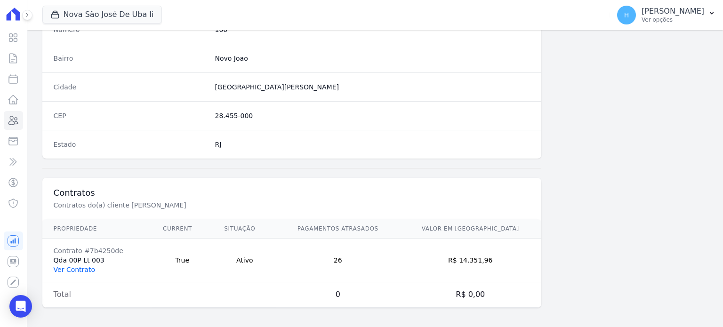
click at [86, 267] on link "Ver Contrato" at bounding box center [74, 270] width 41 height 8
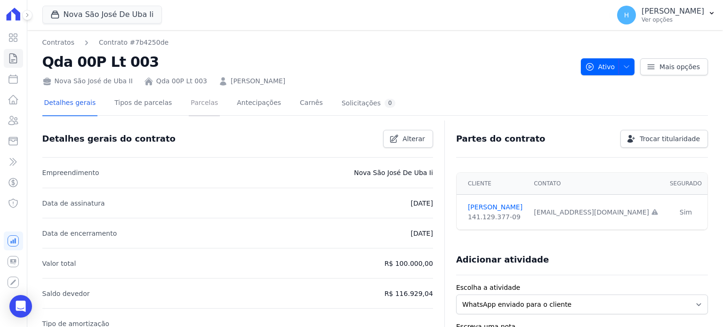
click at [189, 108] on link "Parcelas" at bounding box center [204, 103] width 31 height 25
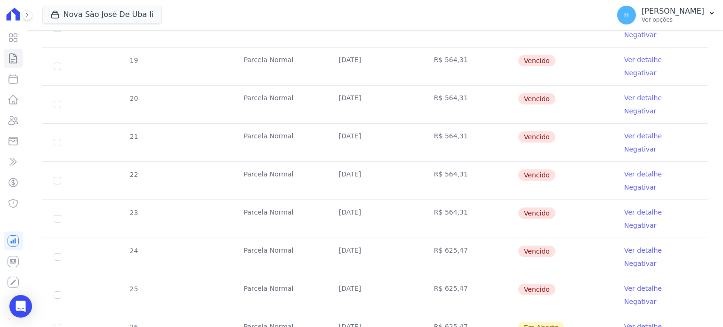
scroll to position [282, 0]
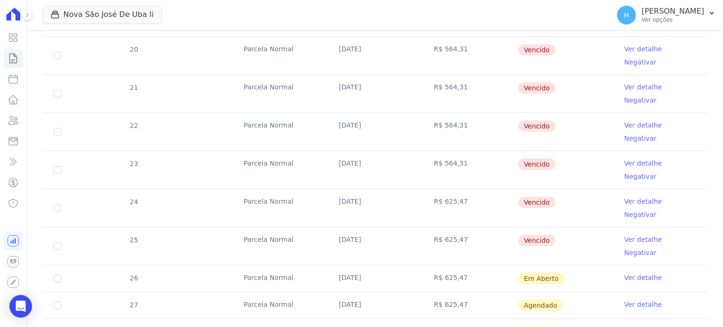
click at [634, 273] on link "Ver detalhe" at bounding box center [643, 277] width 38 height 9
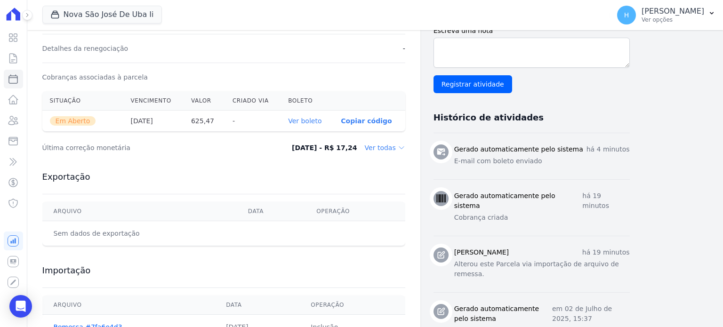
scroll to position [282, 0]
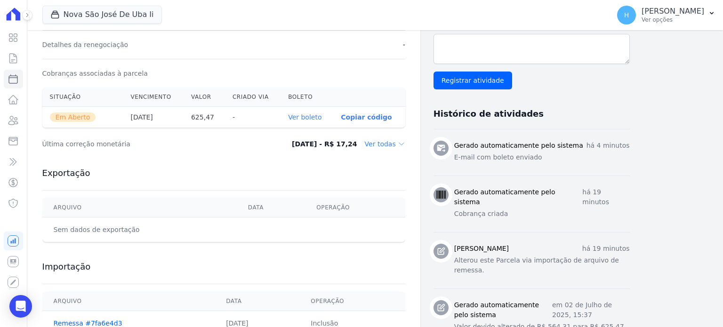
click at [304, 114] on link "Ver boleto" at bounding box center [304, 117] width 33 height 8
click at [14, 120] on icon at bounding box center [13, 120] width 11 height 11
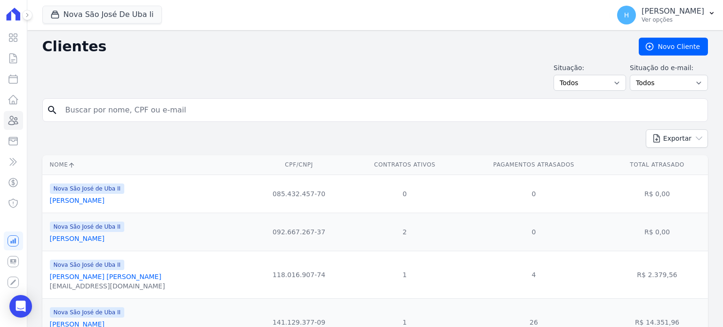
click at [101, 109] on input "search" at bounding box center [382, 110] width 644 height 19
type input "[PERSON_NAME]"
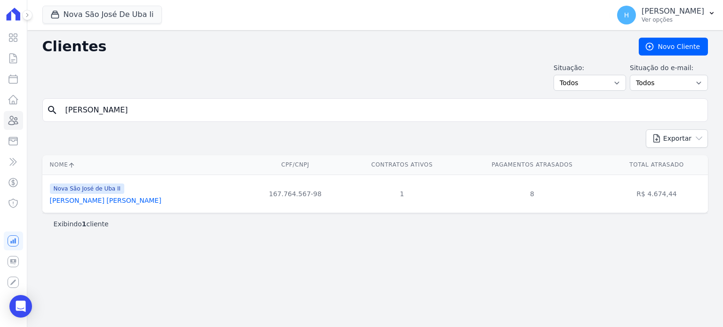
click at [85, 201] on link "[PERSON_NAME] [PERSON_NAME]" at bounding box center [105, 201] width 111 height 8
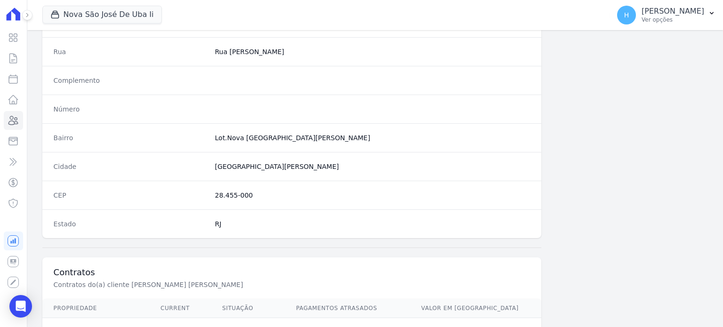
scroll to position [550, 0]
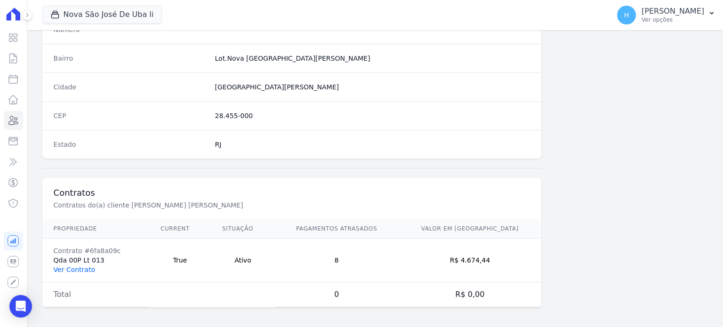
click at [79, 266] on link "Ver Contrato" at bounding box center [74, 270] width 41 height 8
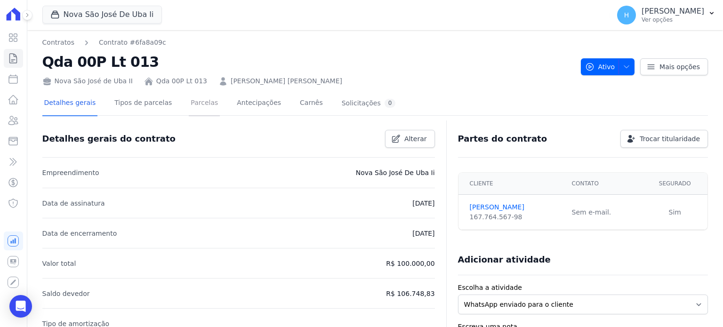
click at [198, 102] on link "Parcelas" at bounding box center [204, 103] width 31 height 25
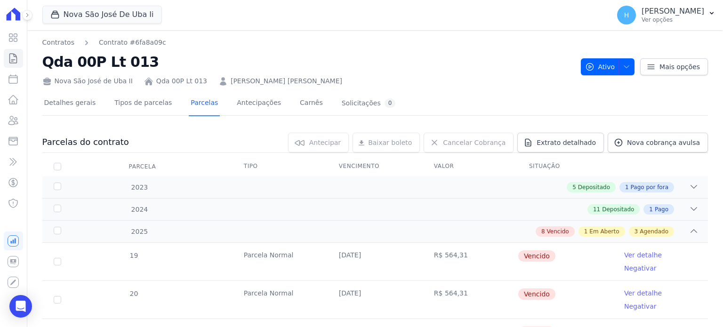
scroll to position [329, 0]
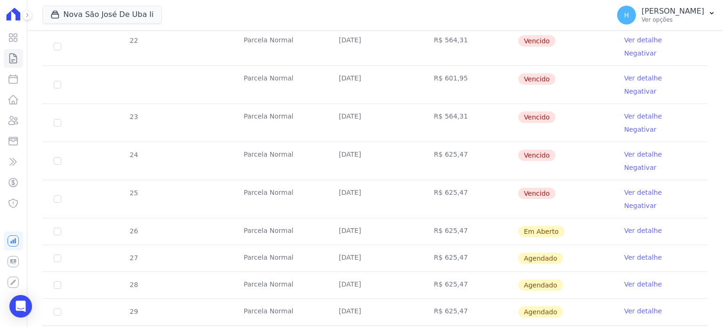
click at [637, 226] on link "Ver detalhe" at bounding box center [643, 230] width 38 height 9
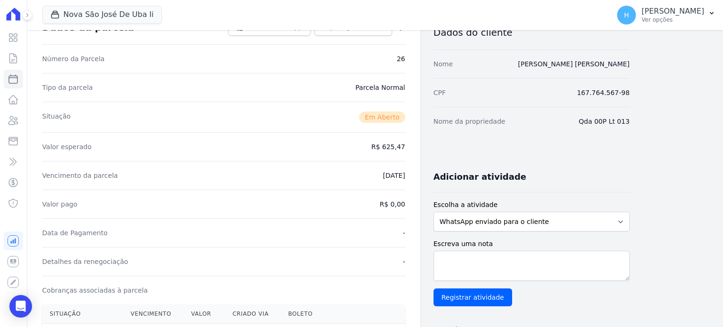
scroll to position [188, 0]
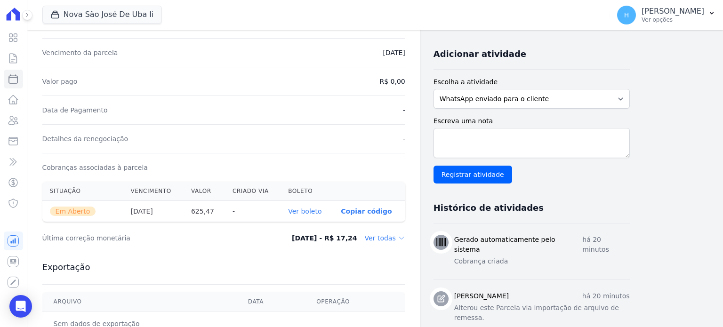
click at [318, 210] on link "Ver boleto" at bounding box center [304, 211] width 33 height 8
click at [8, 123] on icon at bounding box center [13, 120] width 11 height 11
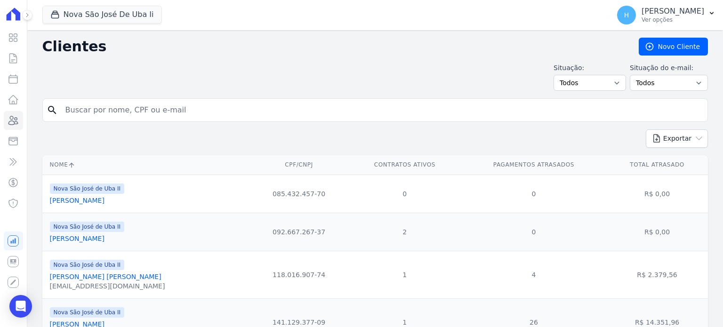
click at [113, 112] on input "search" at bounding box center [382, 110] width 644 height 19
type input "[PERSON_NAME]"
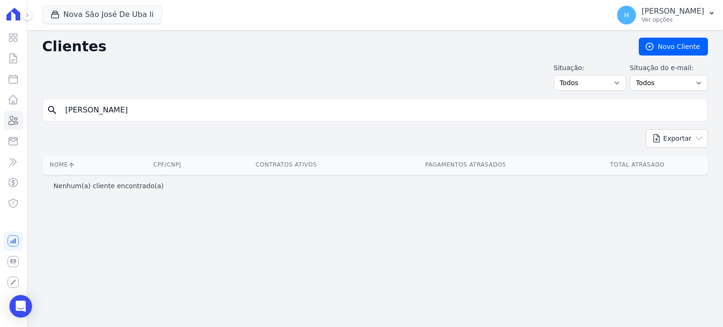
click at [117, 111] on input "[PERSON_NAME]" at bounding box center [382, 110] width 644 height 19
click at [76, 109] on input "[PERSON_NAME]" at bounding box center [382, 110] width 644 height 19
type input "[PERSON_NAME]"
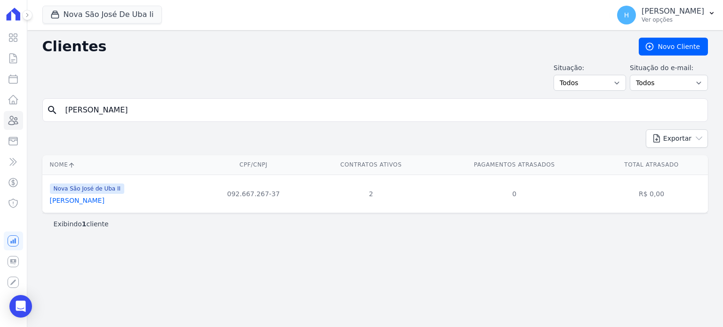
click at [91, 201] on link "[PERSON_NAME]" at bounding box center [77, 201] width 55 height 8
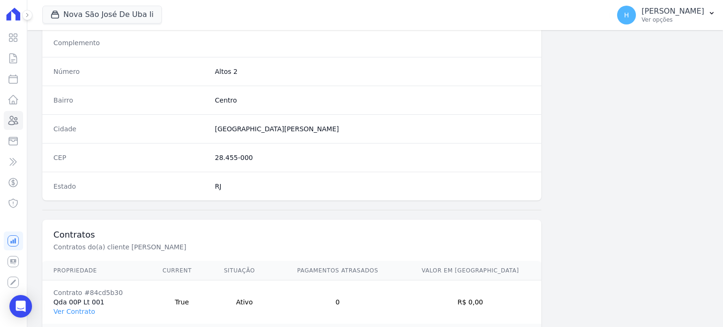
scroll to position [593, 0]
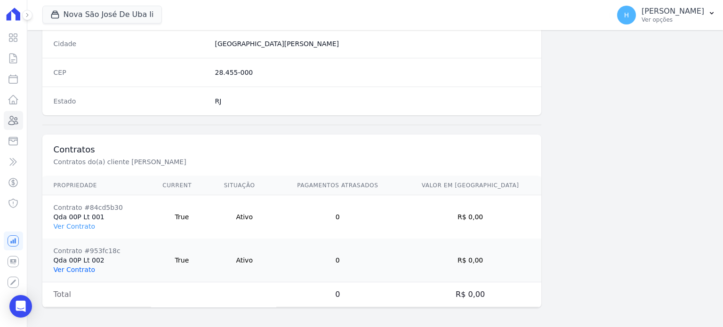
click at [82, 268] on link "Ver Contrato" at bounding box center [74, 270] width 41 height 8
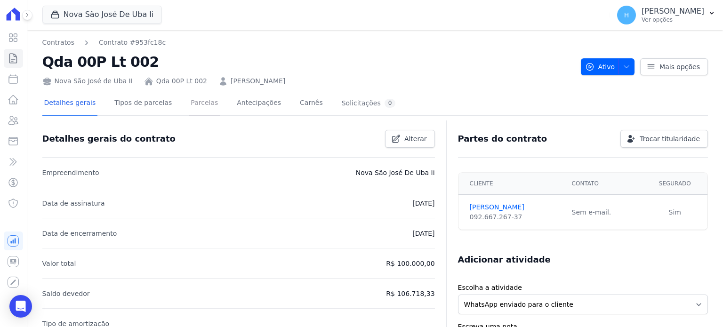
click at [199, 107] on link "Parcelas" at bounding box center [204, 103] width 31 height 25
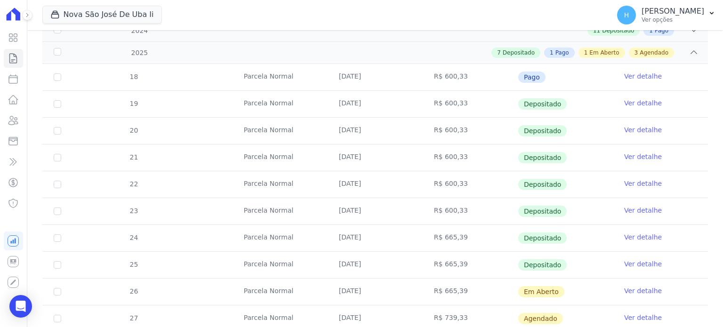
scroll to position [329, 0]
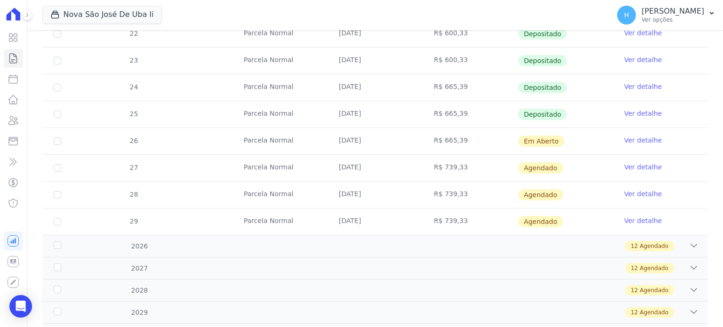
click at [645, 139] on link "Ver detalhe" at bounding box center [643, 139] width 38 height 9
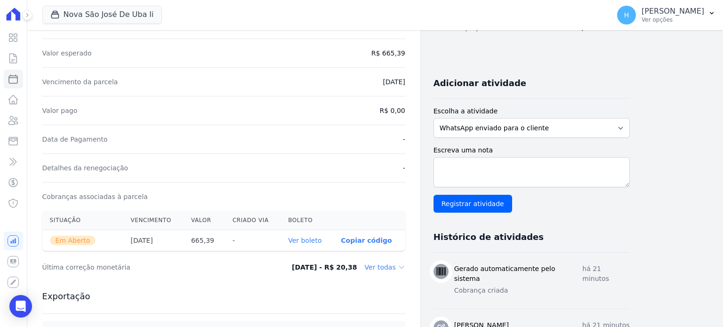
scroll to position [282, 0]
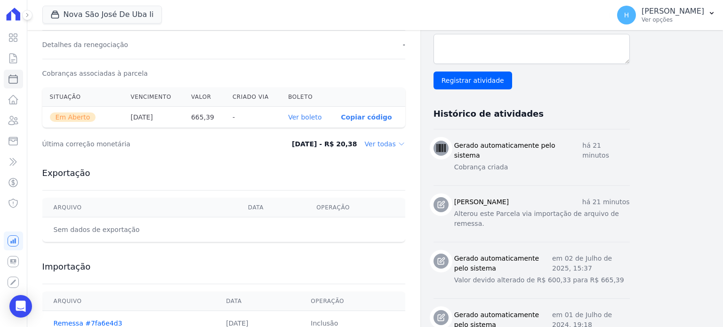
click at [310, 116] on link "Ver boleto" at bounding box center [304, 117] width 33 height 8
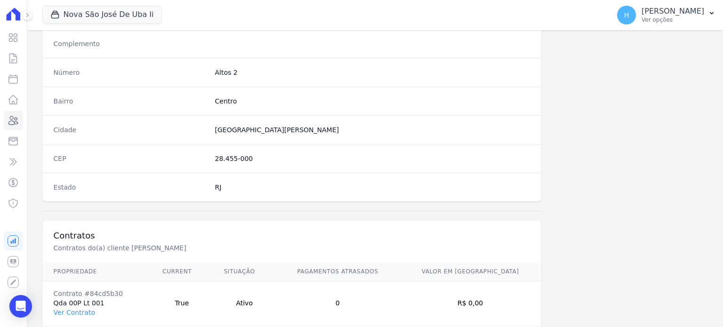
scroll to position [593, 0]
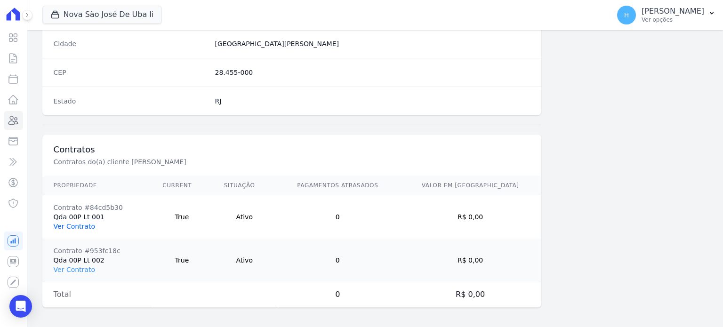
click at [81, 223] on link "Ver Contrato" at bounding box center [74, 227] width 41 height 8
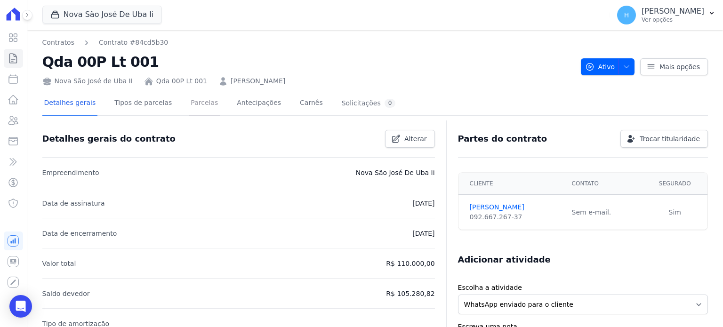
click at [198, 99] on link "Parcelas" at bounding box center [204, 103] width 31 height 25
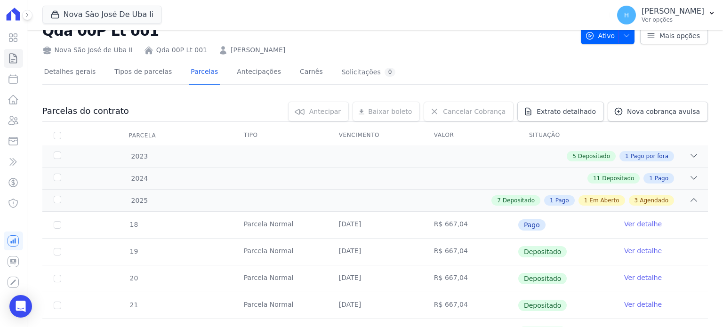
scroll to position [188, 0]
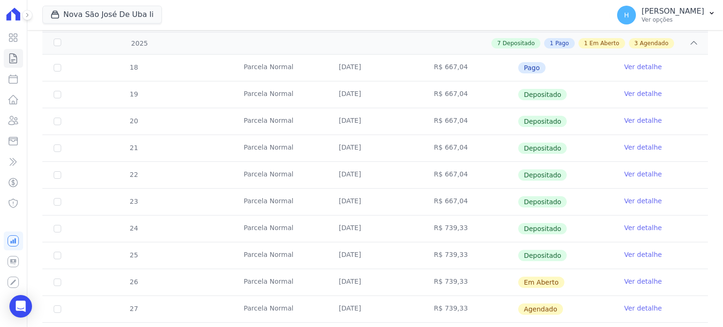
click at [635, 282] on link "Ver detalhe" at bounding box center [643, 281] width 38 height 9
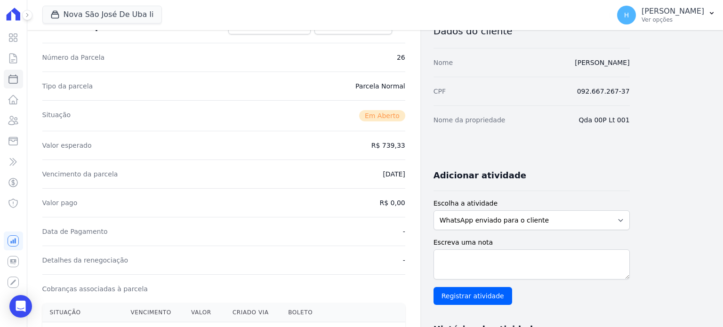
scroll to position [188, 0]
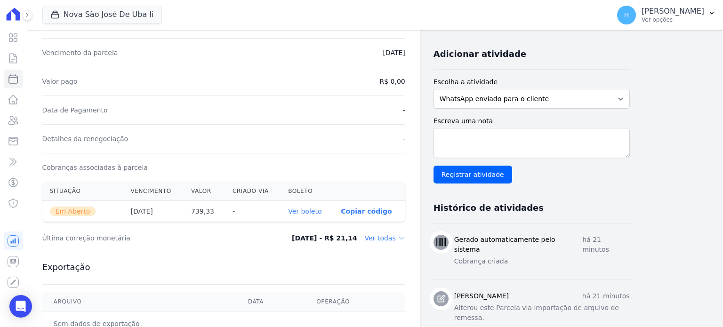
click at [311, 210] on link "Ver boleto" at bounding box center [304, 211] width 33 height 8
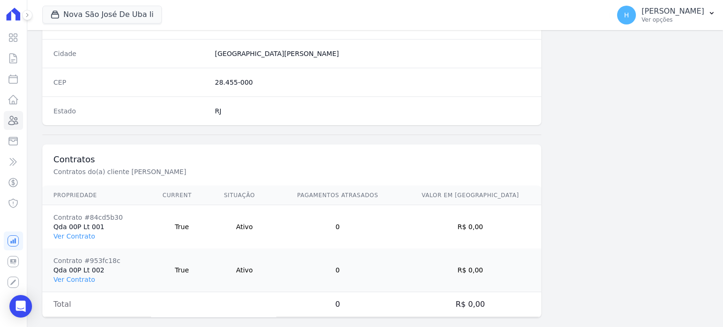
scroll to position [593, 0]
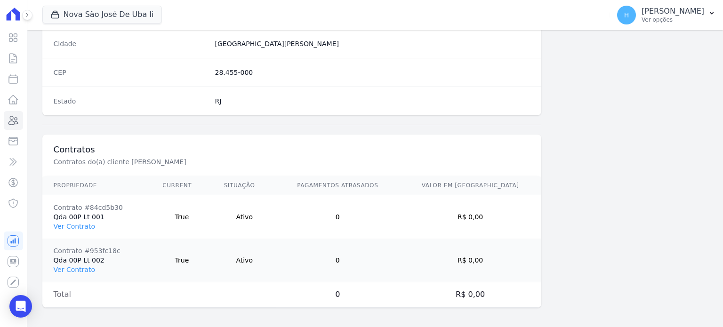
drag, startPoint x: 78, startPoint y: 267, endPoint x: 183, endPoint y: 193, distance: 129.1
click at [78, 267] on link "Ver Contrato" at bounding box center [74, 270] width 41 height 8
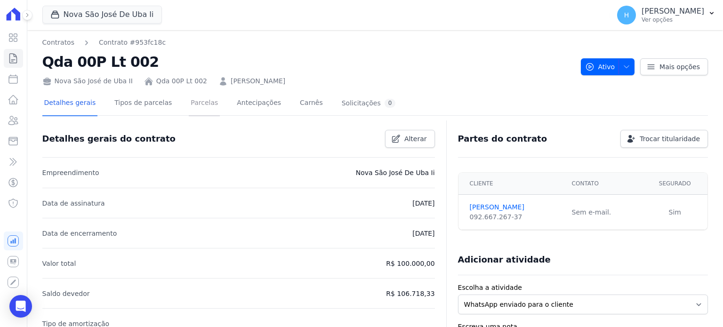
click at [191, 105] on link "Parcelas" at bounding box center [204, 103] width 31 height 25
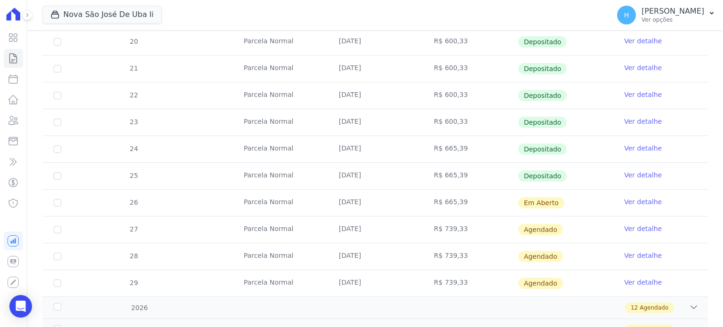
scroll to position [282, 0]
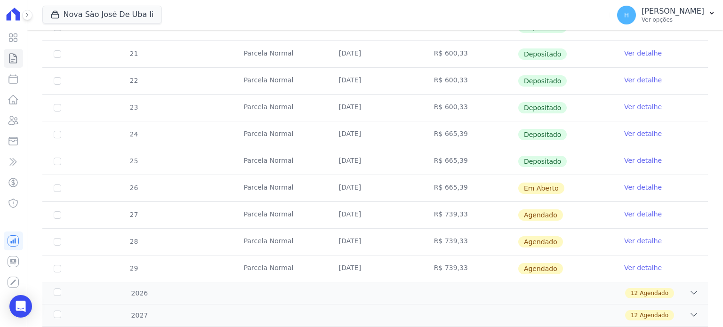
click at [633, 186] on link "Ver detalhe" at bounding box center [643, 187] width 38 height 9
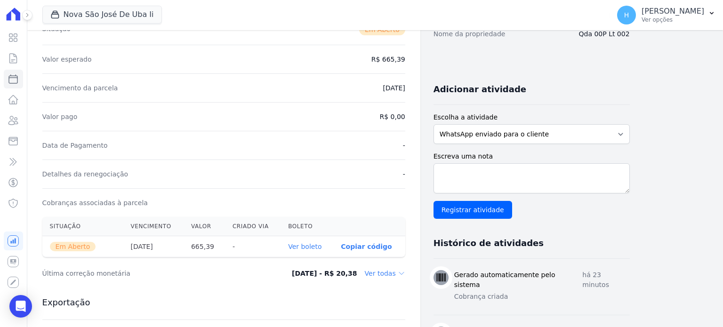
scroll to position [188, 0]
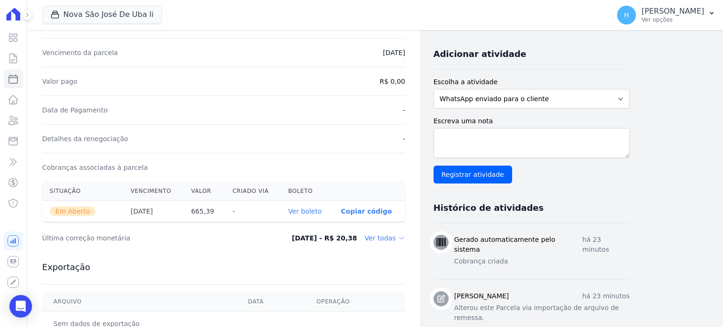
click at [303, 211] on link "Ver boleto" at bounding box center [304, 211] width 33 height 8
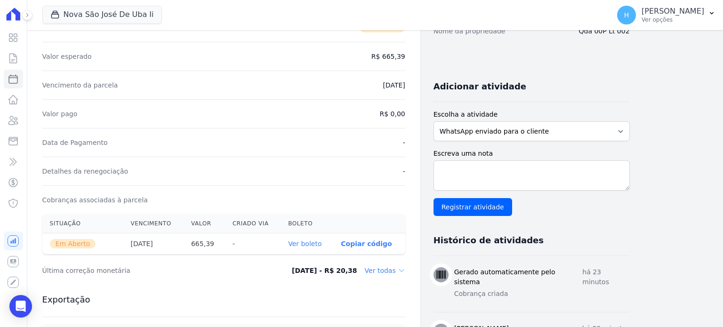
scroll to position [141, 0]
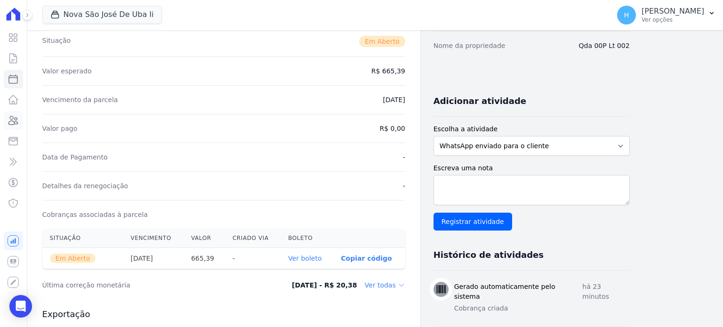
click at [16, 120] on icon at bounding box center [13, 120] width 9 height 8
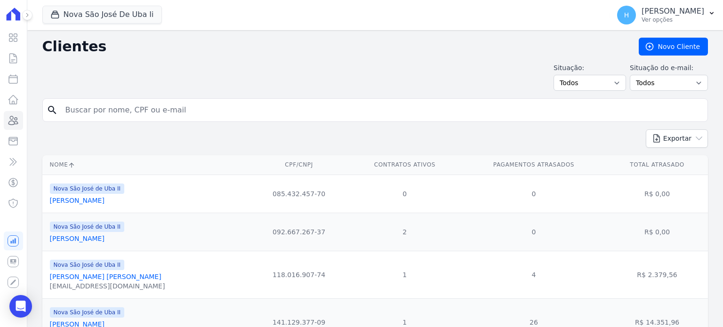
click at [76, 104] on input "search" at bounding box center [382, 110] width 644 height 19
type input "[PERSON_NAME]"
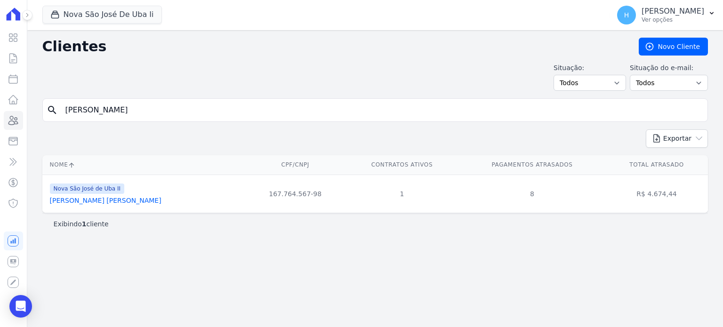
click at [62, 201] on link "[PERSON_NAME] [PERSON_NAME]" at bounding box center [105, 201] width 111 height 8
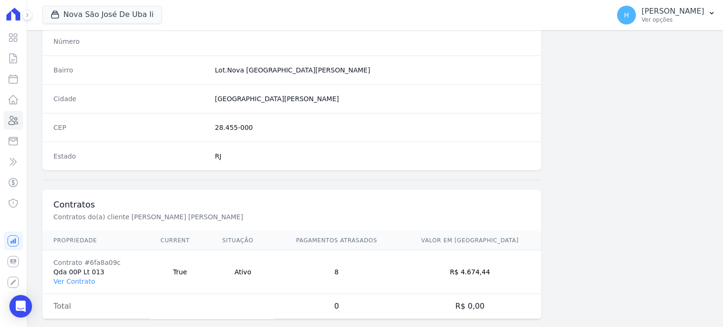
scroll to position [550, 0]
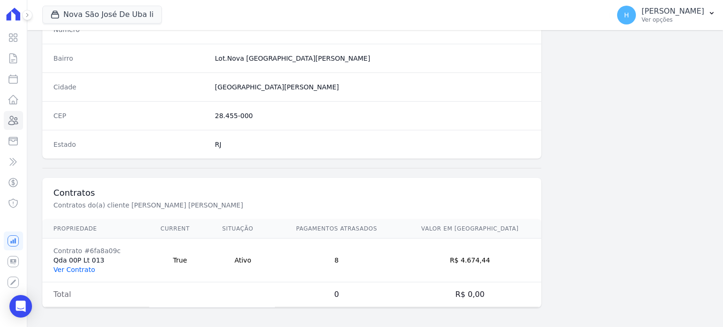
click at [86, 267] on link "Ver Contrato" at bounding box center [74, 270] width 41 height 8
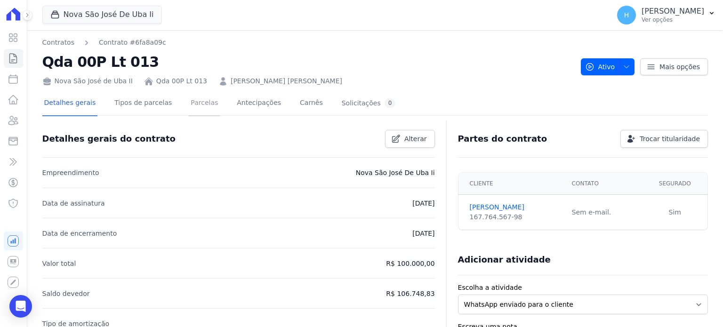
click at [189, 98] on link "Parcelas" at bounding box center [204, 103] width 31 height 25
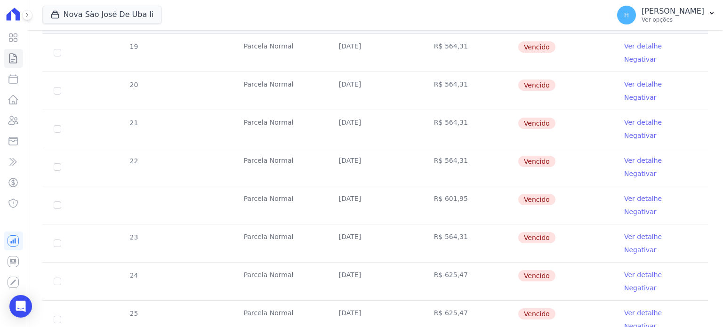
scroll to position [329, 0]
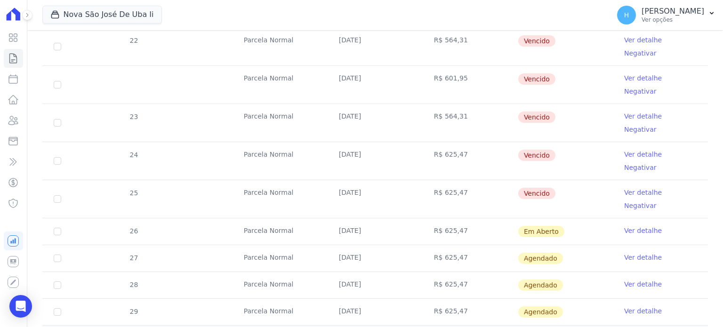
click at [638, 226] on link "Ver detalhe" at bounding box center [643, 230] width 38 height 9
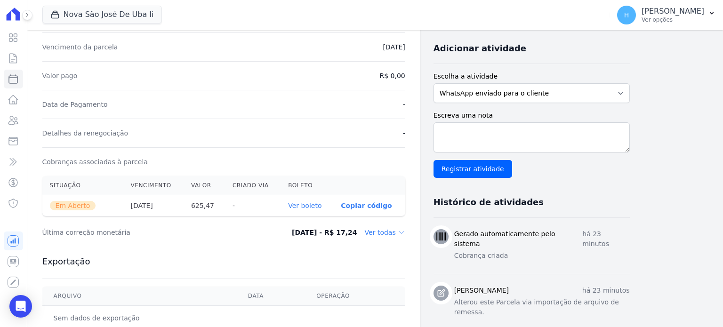
scroll to position [282, 0]
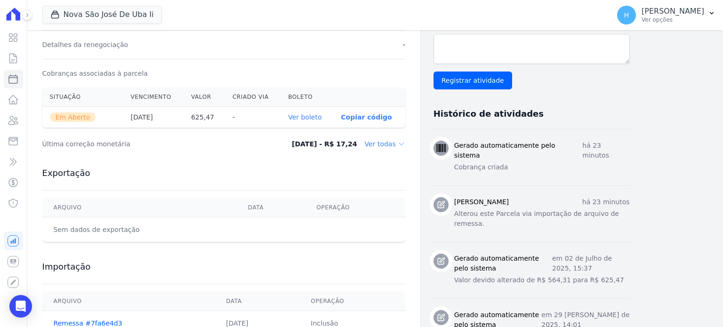
click at [316, 114] on link "Ver boleto" at bounding box center [304, 117] width 33 height 8
click at [13, 122] on icon at bounding box center [13, 120] width 11 height 11
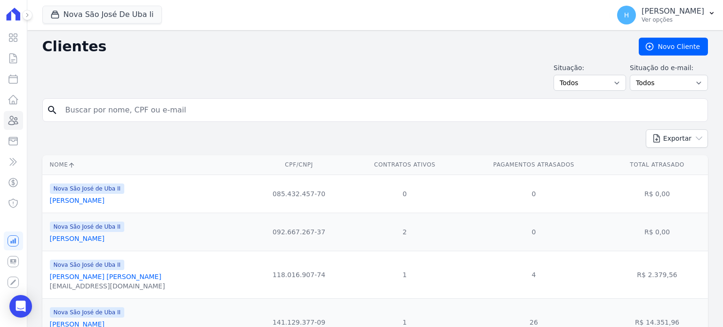
click at [142, 110] on input "search" at bounding box center [382, 110] width 644 height 19
type input "genaina"
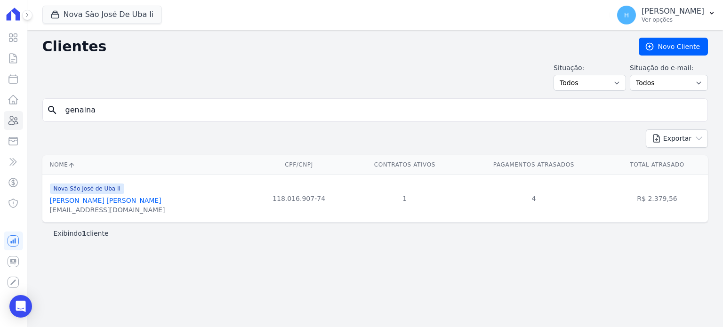
click at [93, 198] on link "[PERSON_NAME] [PERSON_NAME]" at bounding box center [105, 201] width 111 height 8
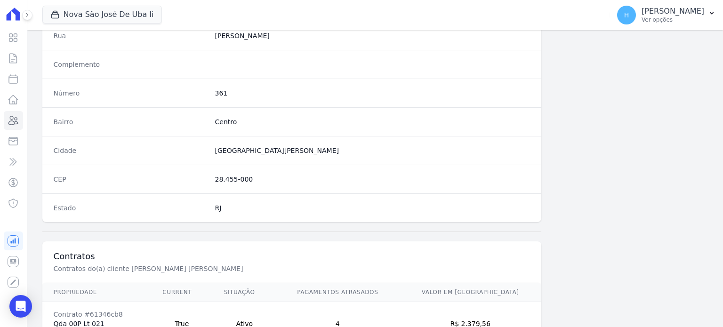
scroll to position [550, 0]
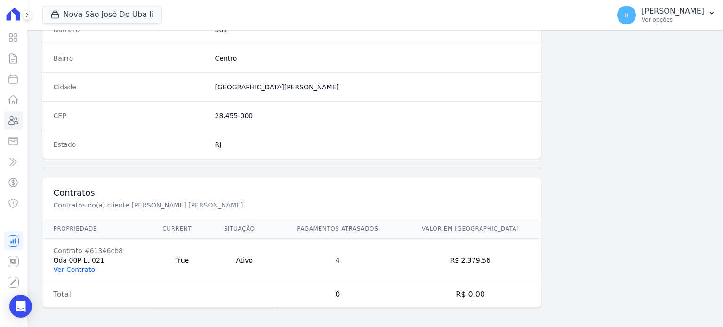
click at [74, 266] on link "Ver Contrato" at bounding box center [74, 270] width 41 height 8
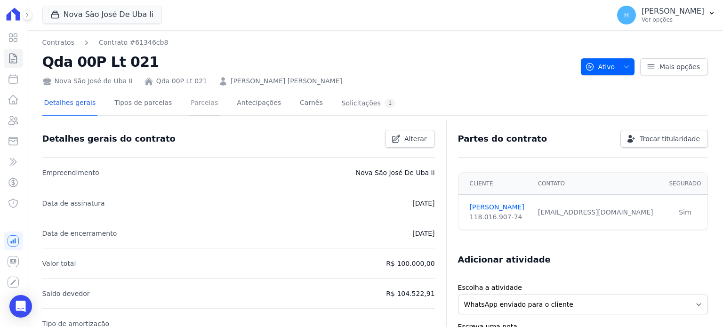
click at [192, 97] on link "Parcelas" at bounding box center [204, 103] width 31 height 25
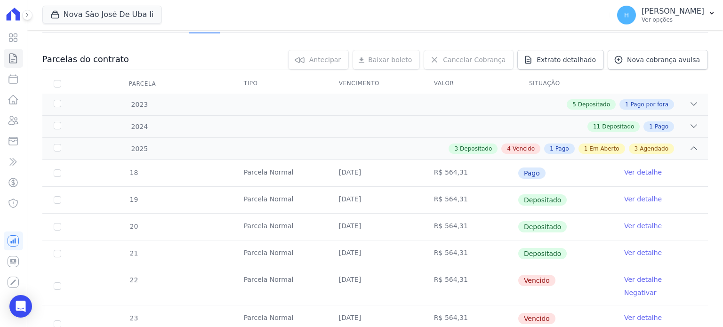
scroll to position [282, 0]
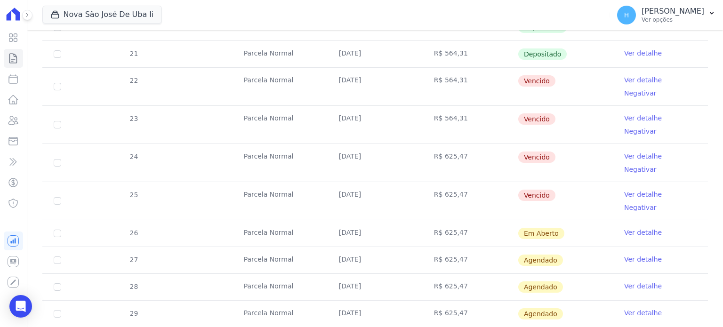
click at [634, 228] on link "Ver detalhe" at bounding box center [643, 232] width 38 height 9
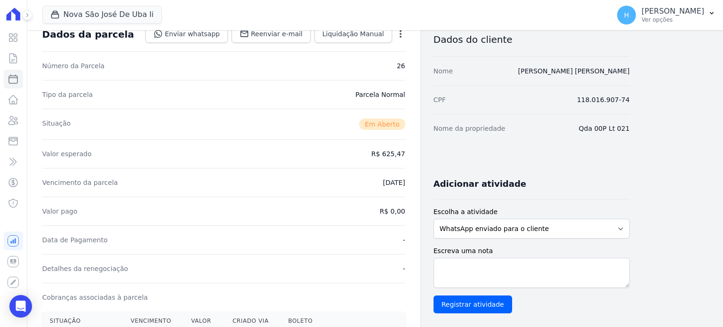
scroll to position [141, 0]
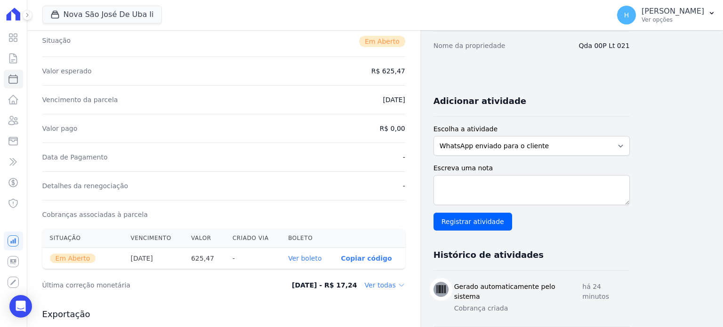
click at [312, 255] on link "Ver boleto" at bounding box center [304, 259] width 33 height 8
click at [710, 18] on button "H Hellen Vilaça Ver opções" at bounding box center [665, 15] width 113 height 26
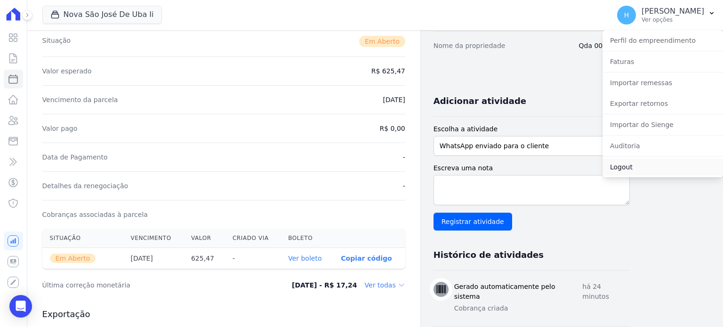
click at [631, 166] on link "Logout" at bounding box center [662, 167] width 120 height 17
